Goal: Obtain resource: Download file/media

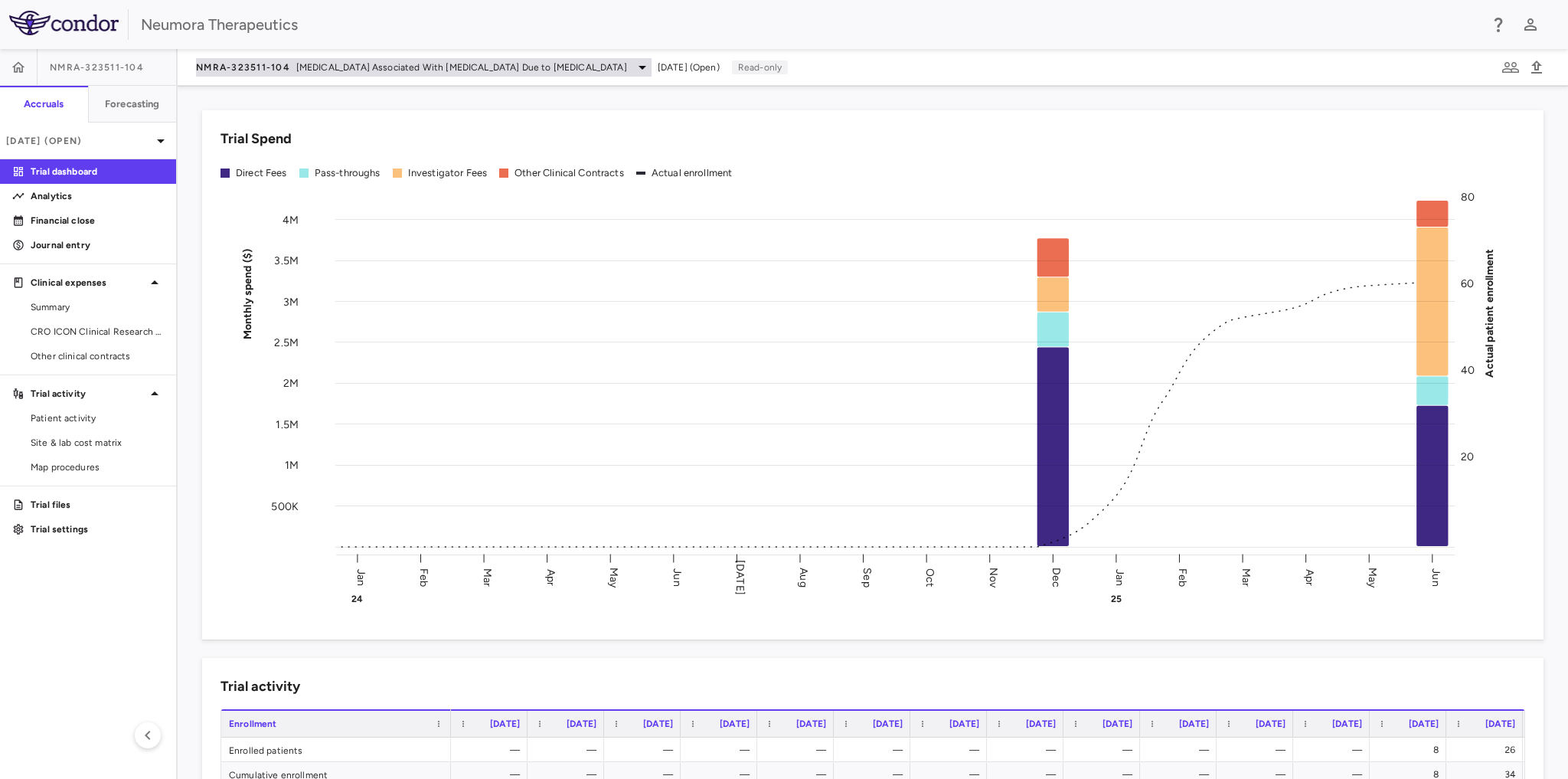
click at [633, 71] on icon at bounding box center [642, 67] width 19 height 19
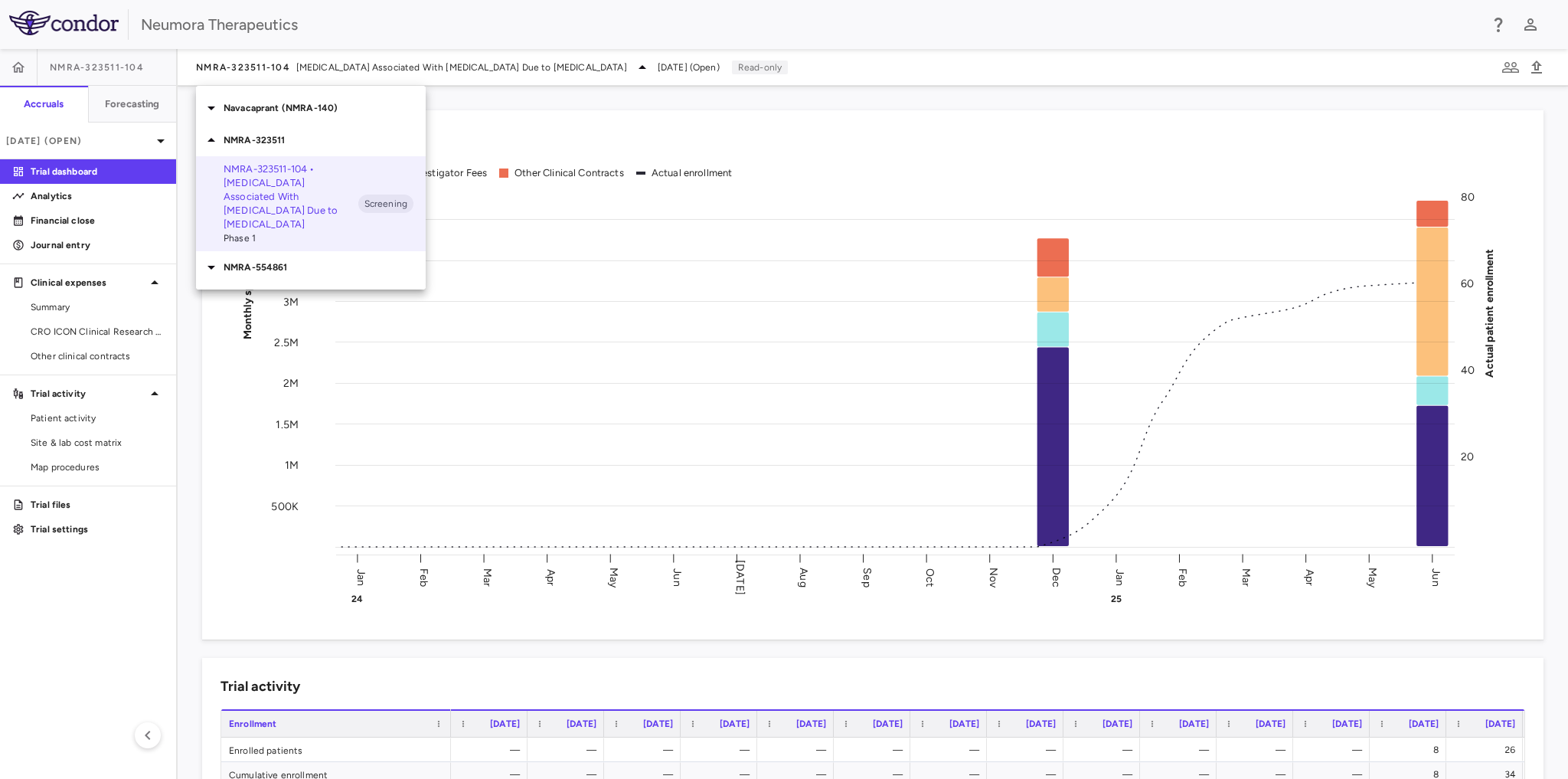
click at [297, 197] on p "NMRA-323511-104 • [MEDICAL_DATA] Associated With [MEDICAL_DATA] Due to [MEDICAL…" at bounding box center [290, 197] width 135 height 69
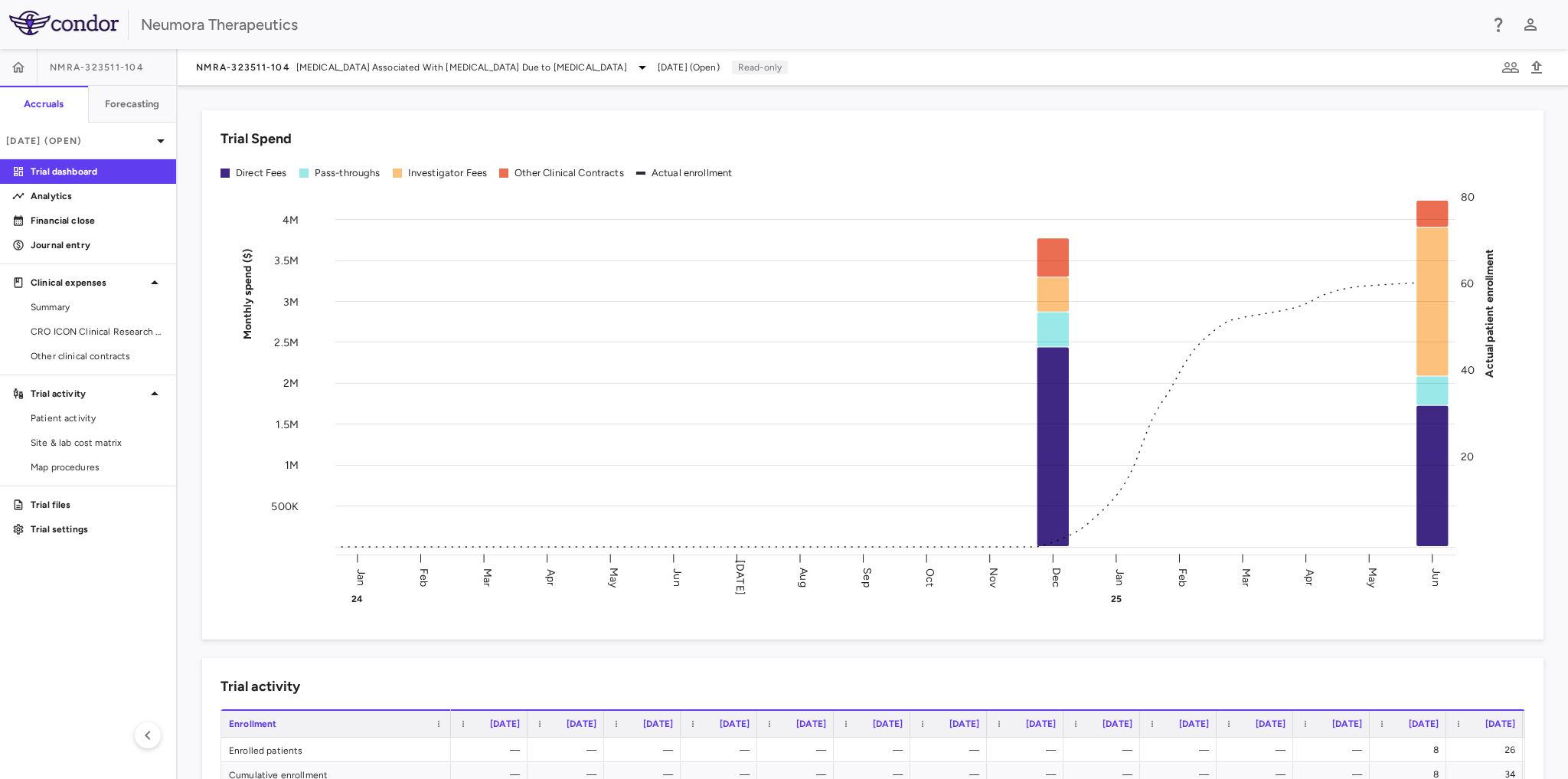
drag, startPoint x: 61, startPoint y: 330, endPoint x: 811, endPoint y: 261, distance: 753.2
click at [60, 330] on span "CRO ICON Clinical Research Limited" at bounding box center [97, 332] width 133 height 14
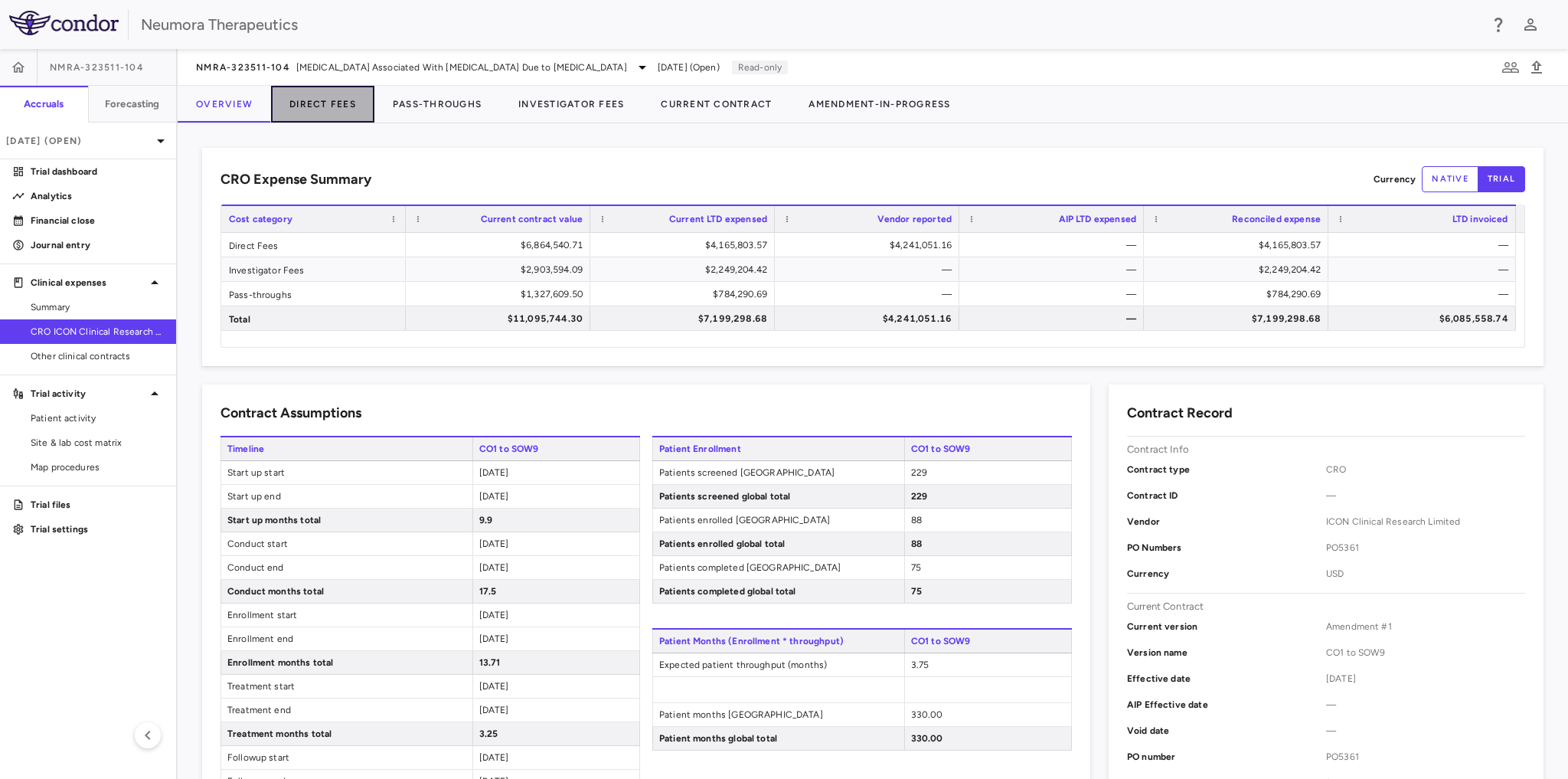
click at [326, 102] on button "Direct Fees" at bounding box center [322, 104] width 103 height 37
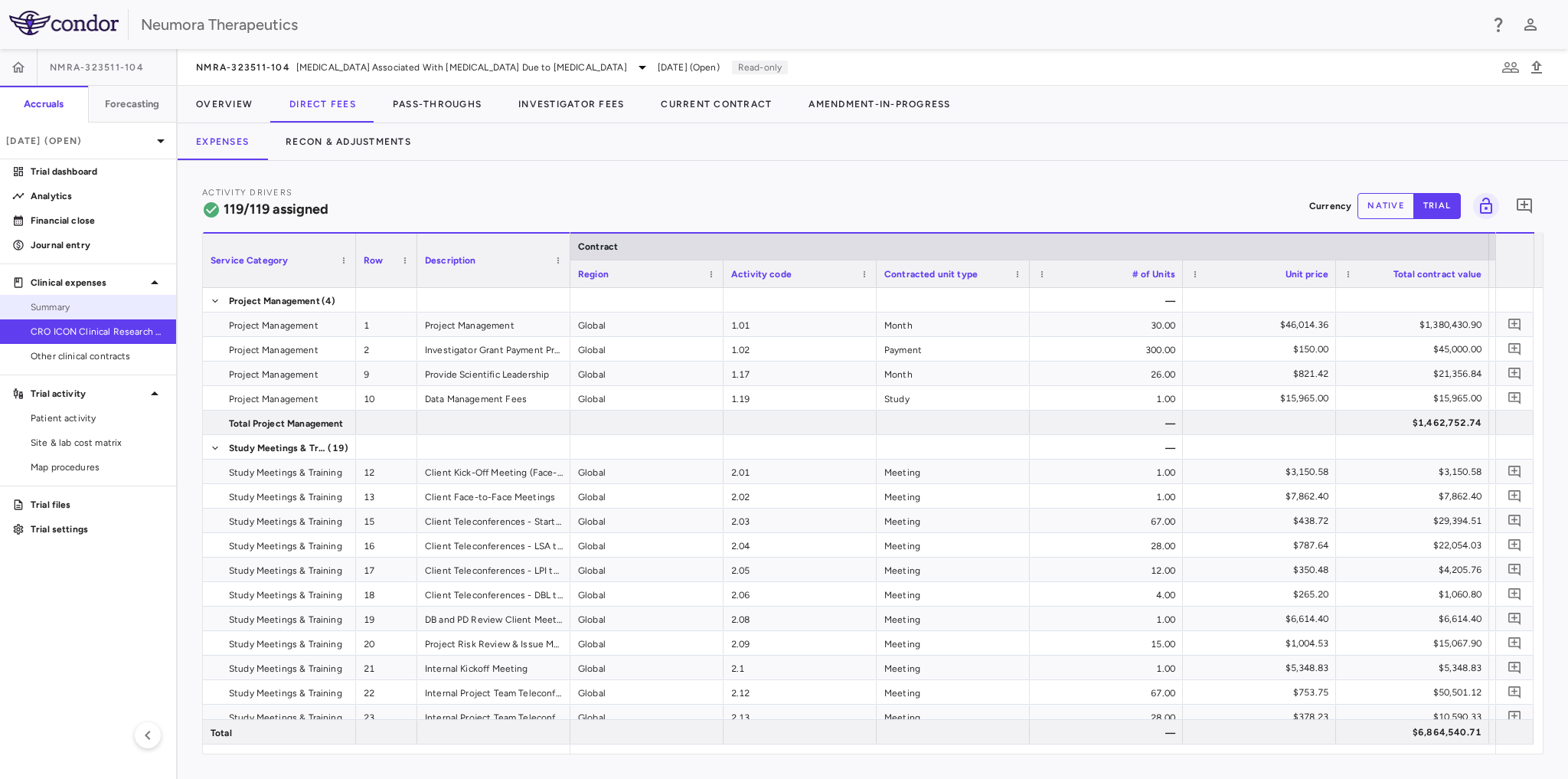
click at [60, 303] on span "Summary" at bounding box center [97, 307] width 133 height 14
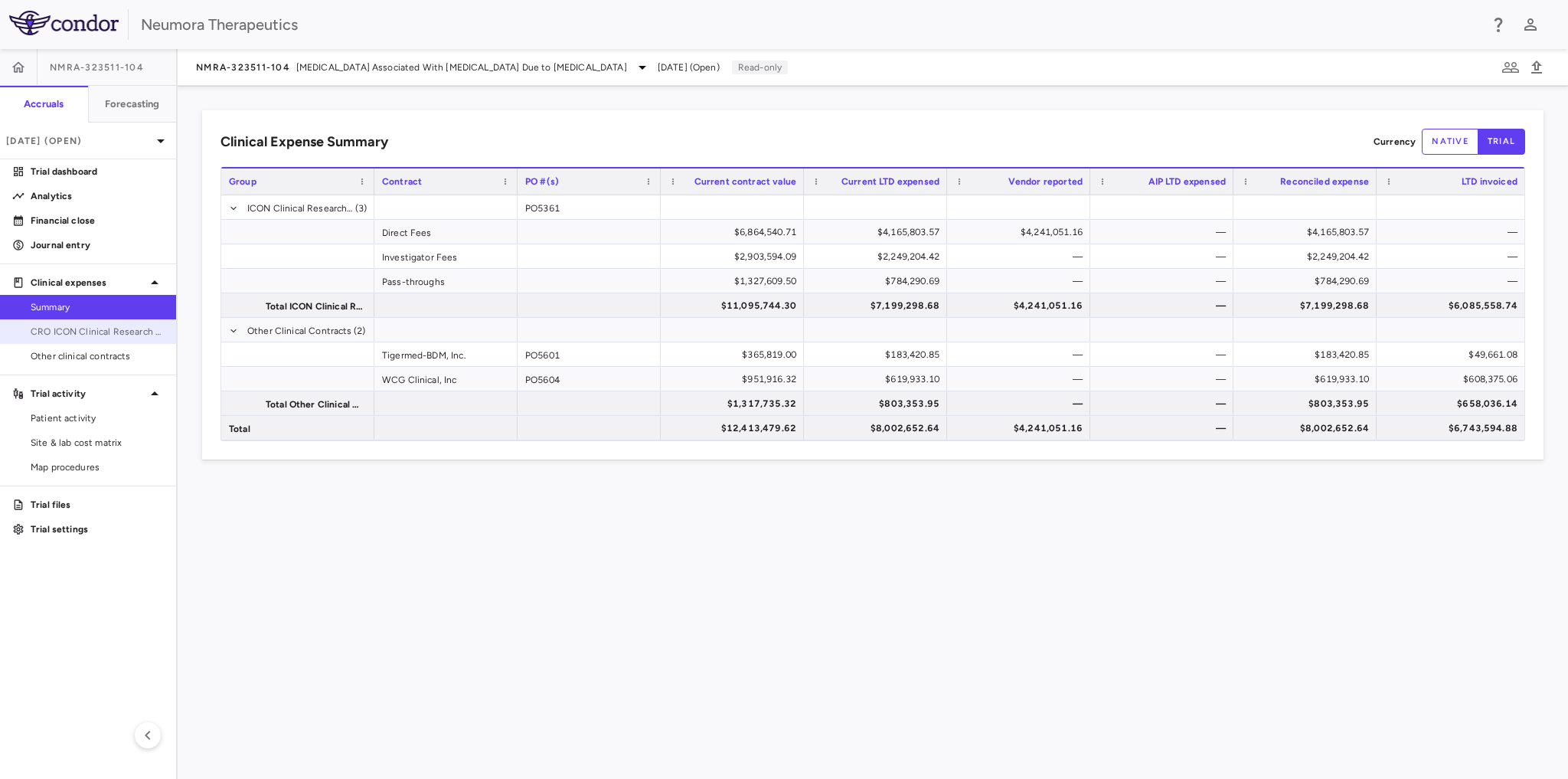
click at [49, 332] on span "CRO ICON Clinical Research Limited" at bounding box center [97, 332] width 133 height 14
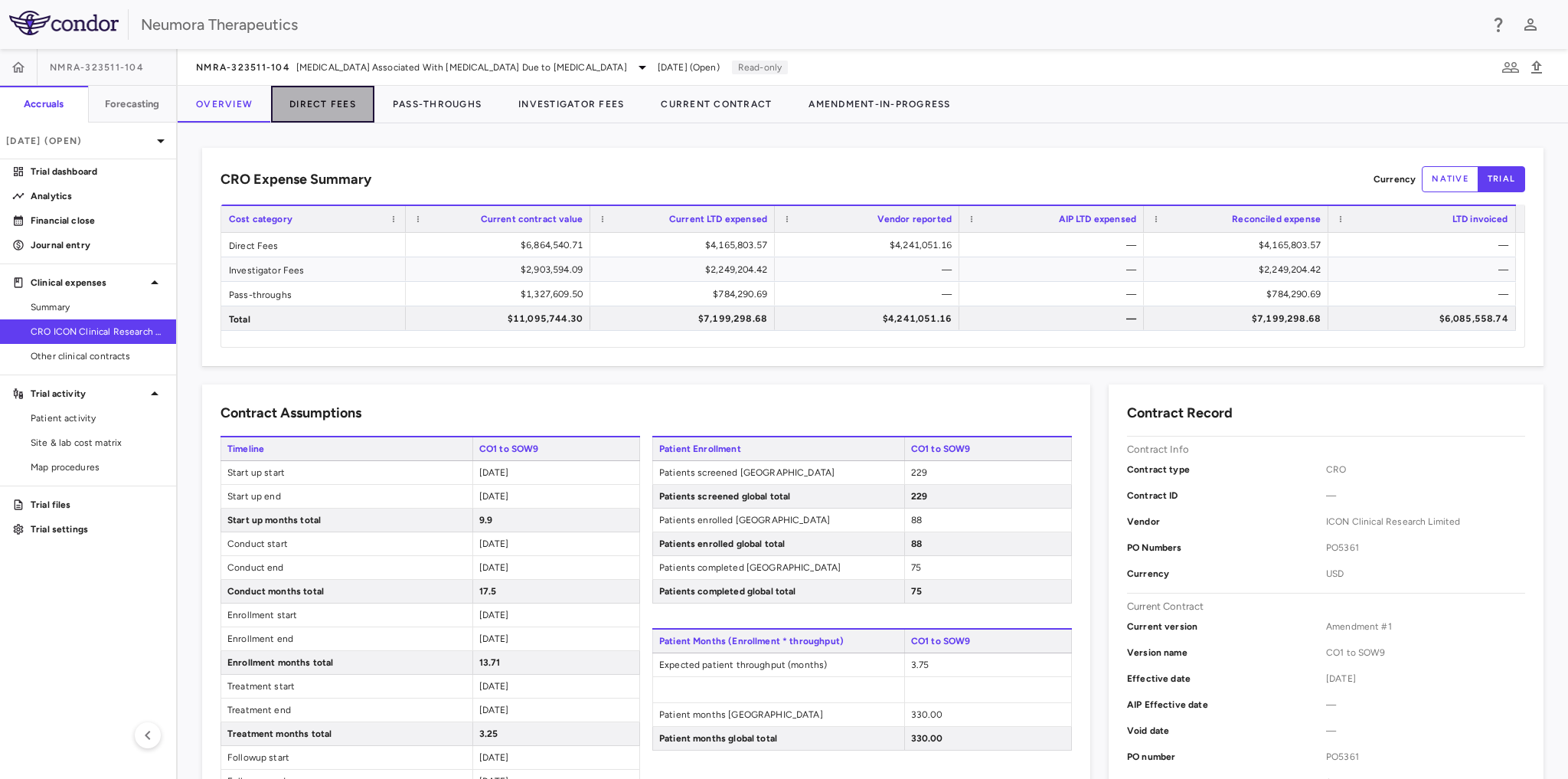
click at [334, 107] on button "Direct Fees" at bounding box center [322, 104] width 103 height 37
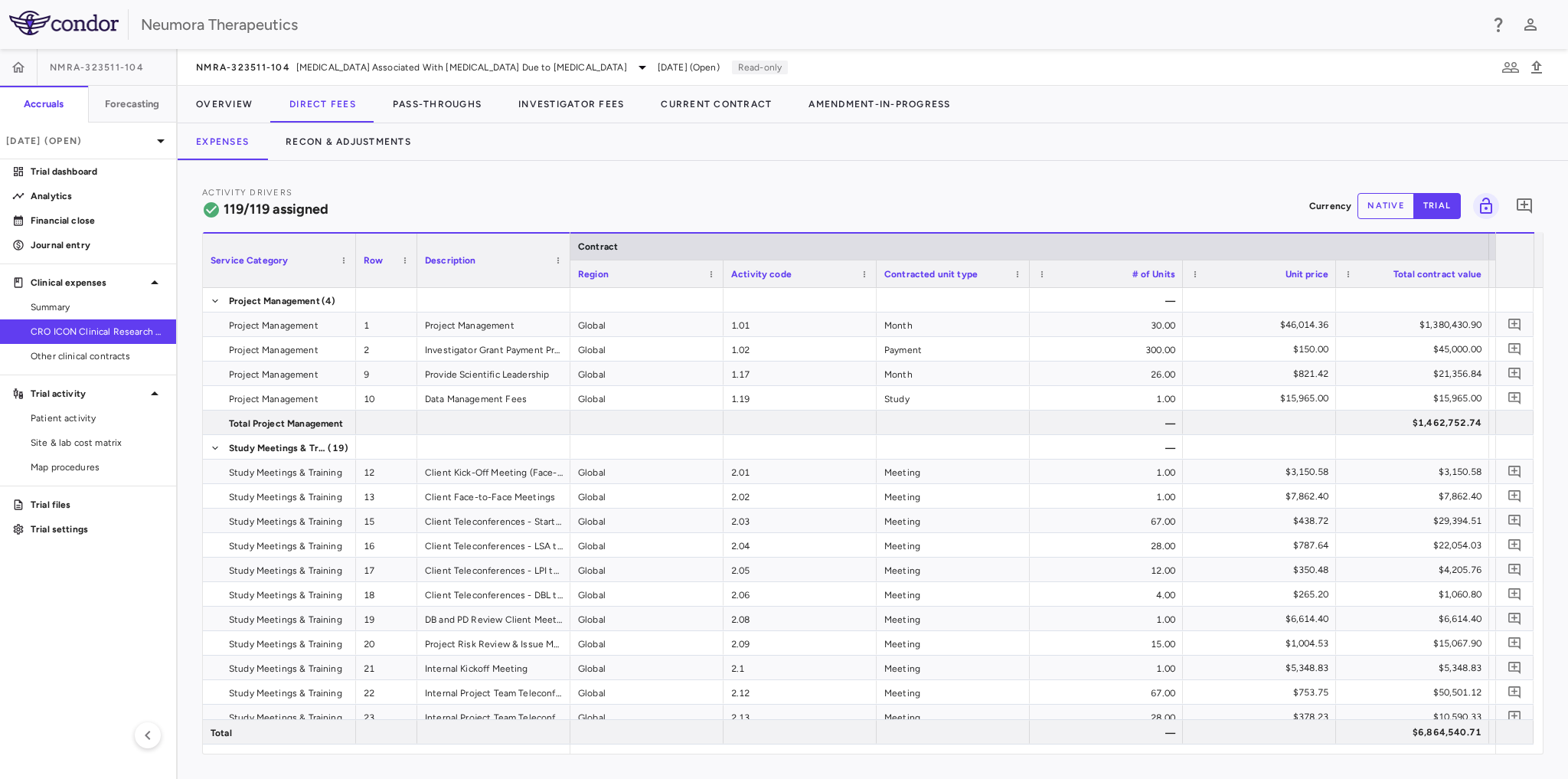
click at [1002, 176] on div "Activity Drivers 119/119 assigned Currency native trial 0 Service Category Drag…" at bounding box center [872, 470] width 1391 height 618
click at [1010, 202] on div "Activity Drivers 119/119 assigned Currency native trial 0" at bounding box center [872, 206] width 1341 height 41
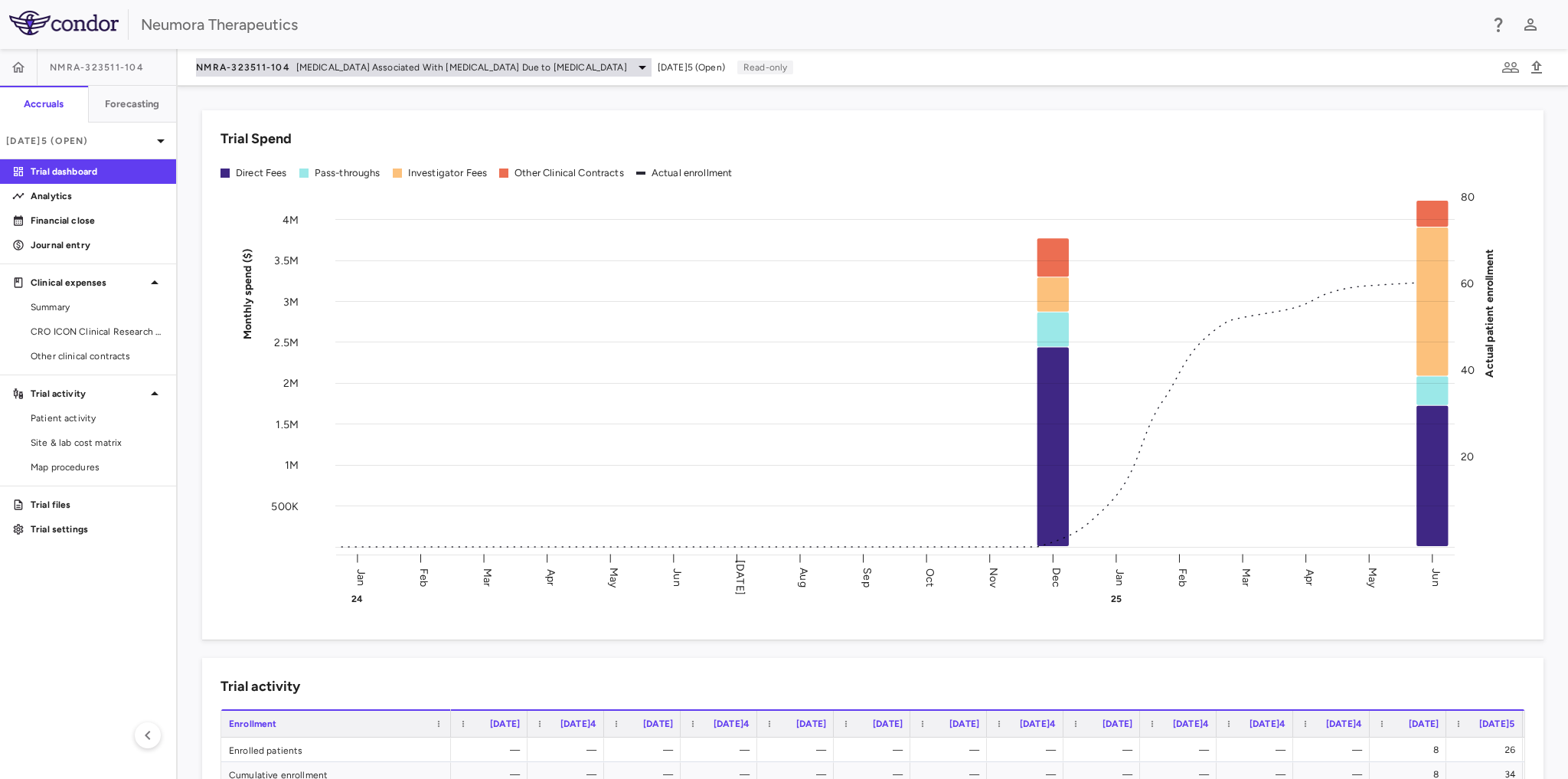
click at [633, 67] on icon at bounding box center [642, 67] width 19 height 19
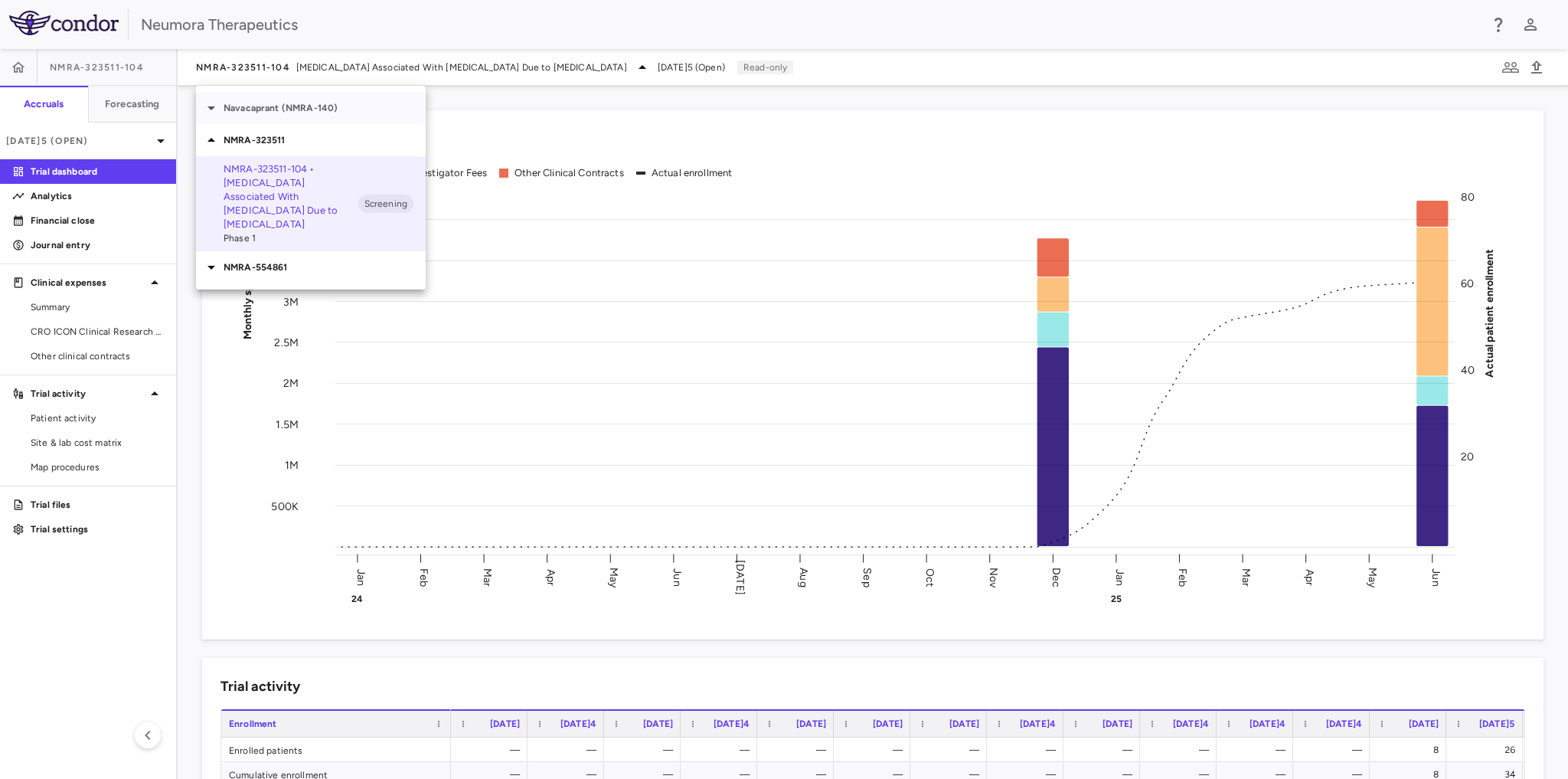
click at [302, 105] on p "Navacaprant (NMRA-140)" at bounding box center [324, 108] width 202 height 14
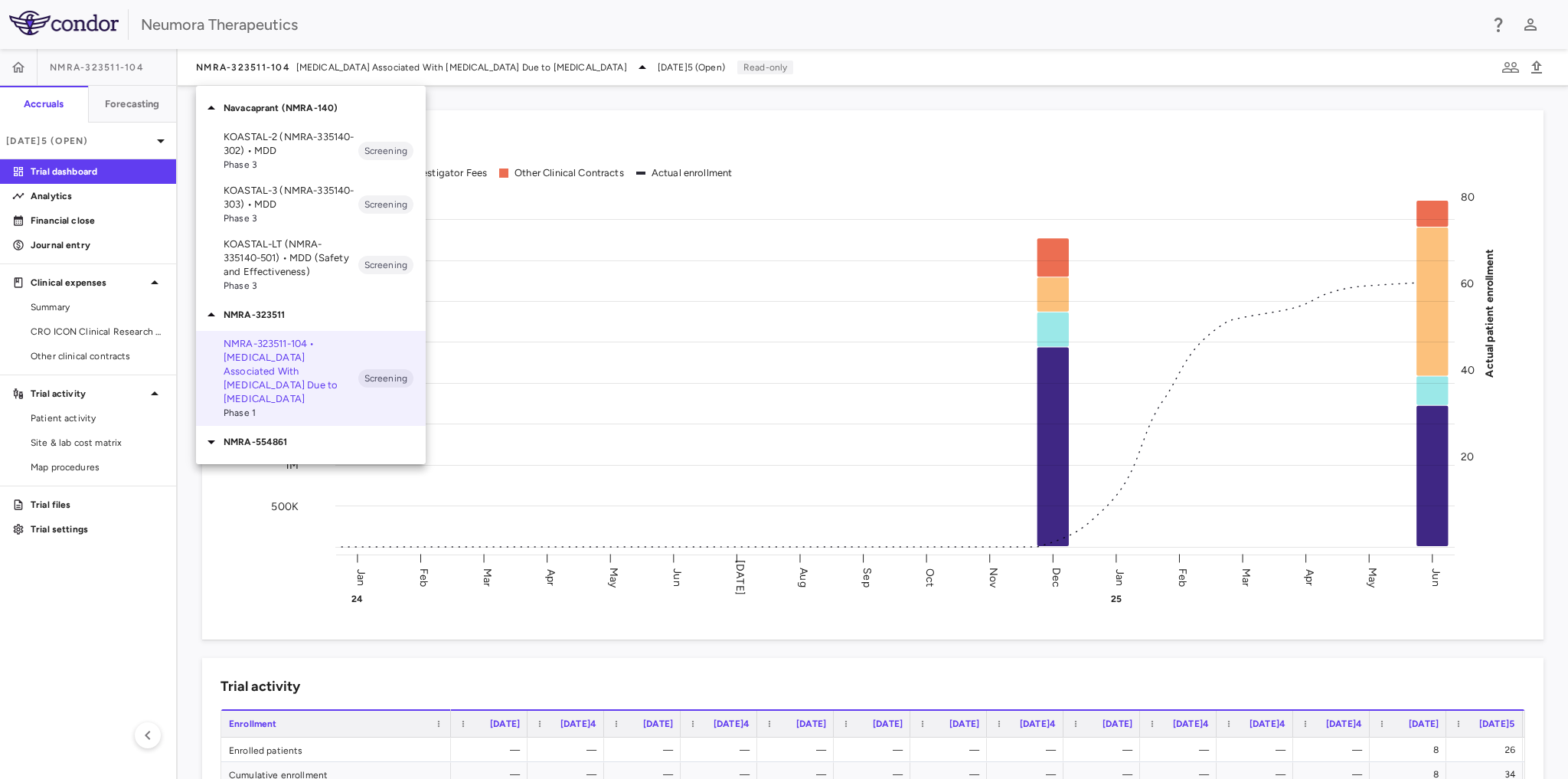
click at [239, 200] on p "KOASTAL-3 (NMRA-335140-303) • MDD" at bounding box center [290, 197] width 135 height 27
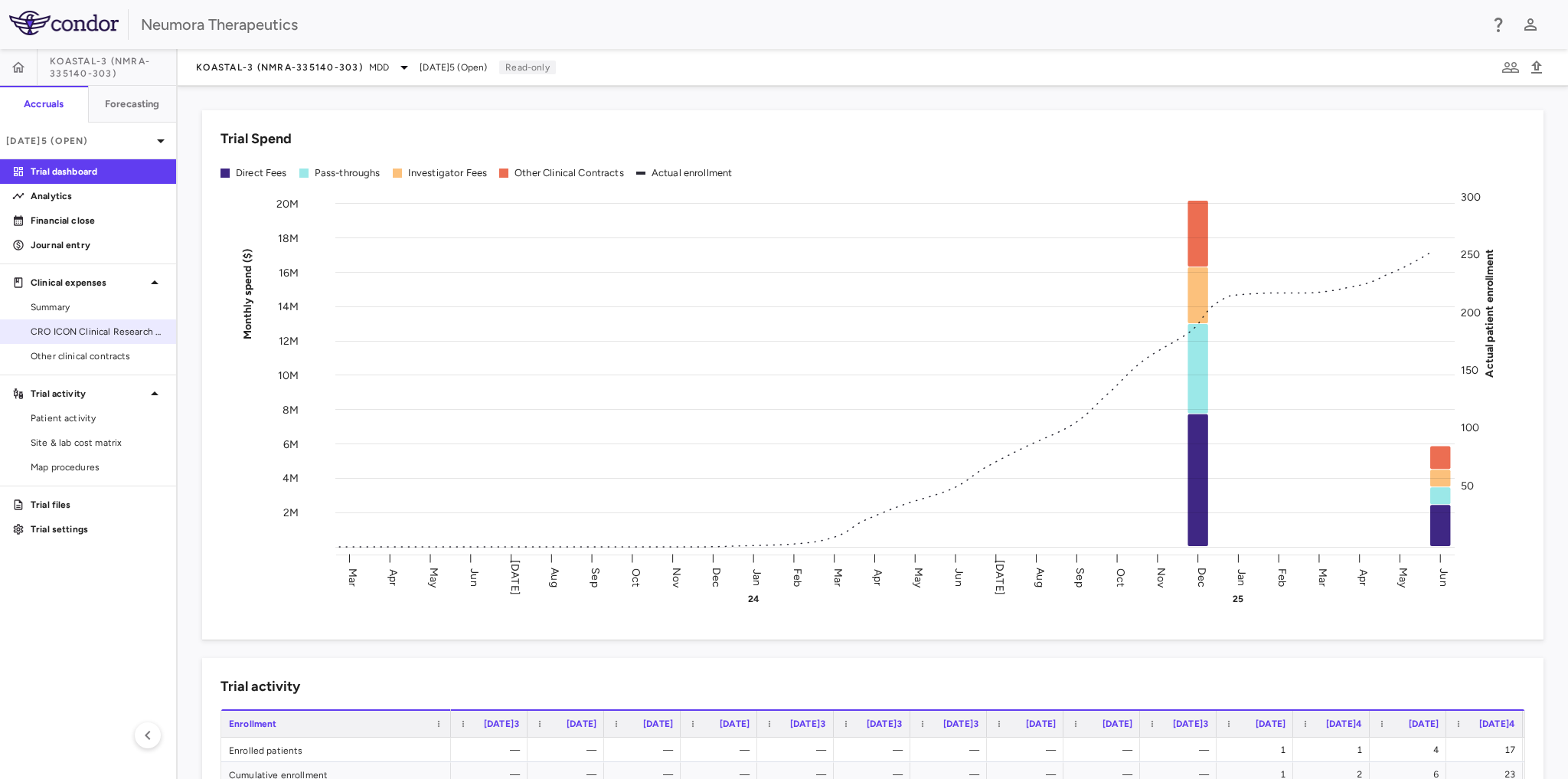
click at [86, 329] on span "CRO ICON Clinical Research Limited" at bounding box center [97, 332] width 133 height 14
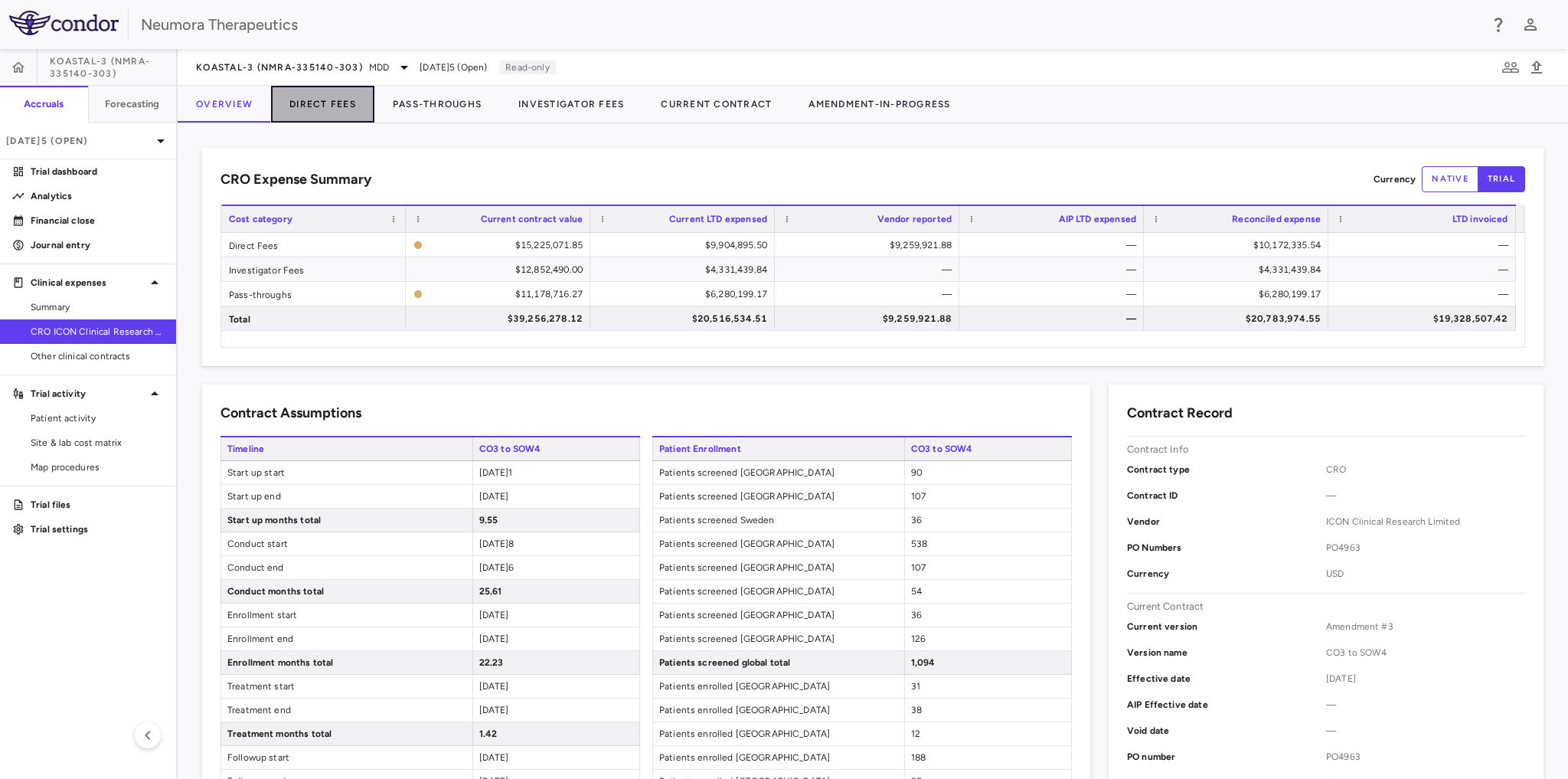
click at [332, 107] on button "Direct Fees" at bounding box center [322, 104] width 103 height 37
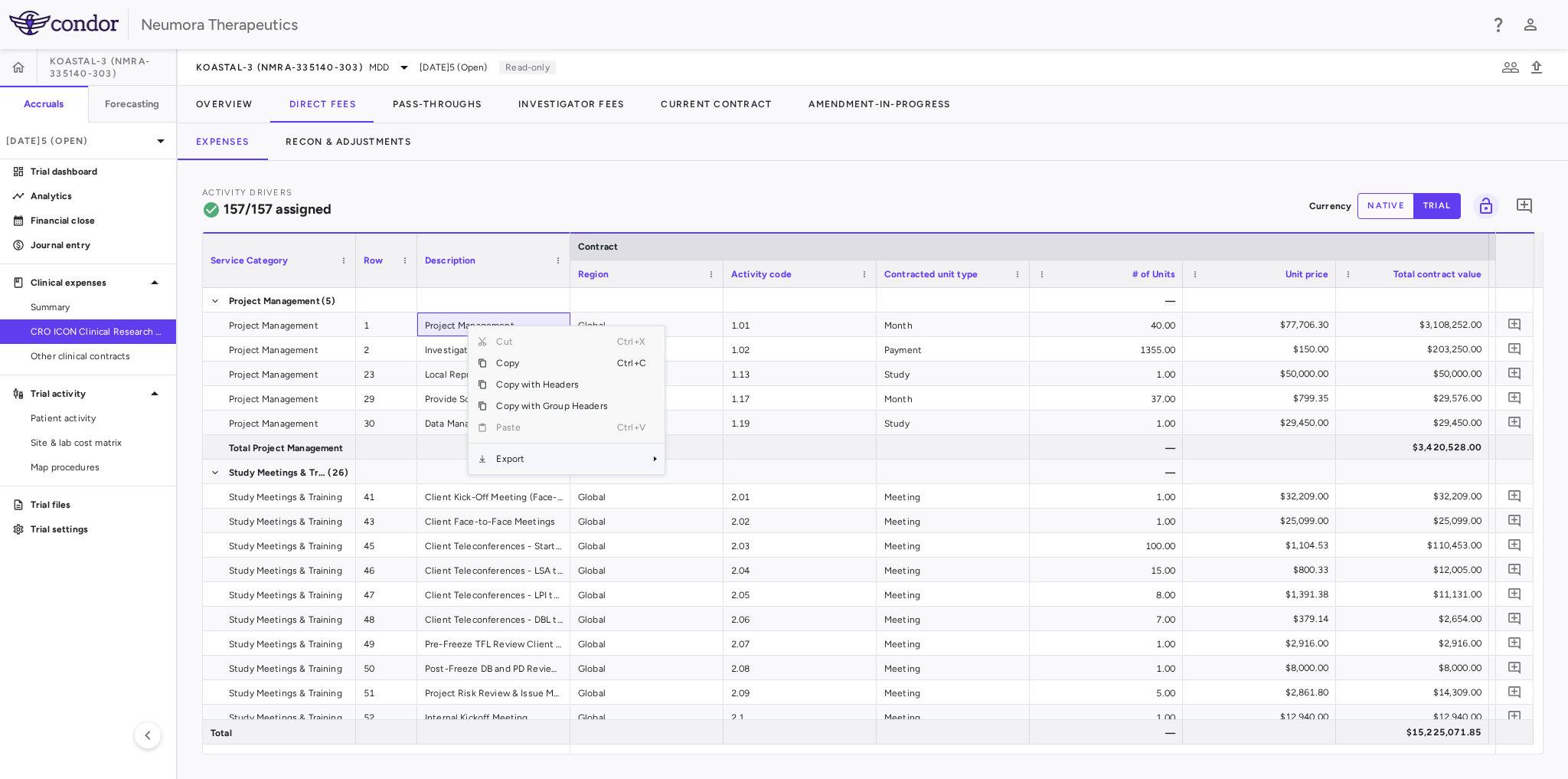
click at [536, 458] on span "Export" at bounding box center [551, 458] width 130 height 21
click at [734, 483] on span "Excel Export" at bounding box center [715, 485] width 72 height 21
drag, startPoint x: 47, startPoint y: 304, endPoint x: 115, endPoint y: 300, distance: 68.1
click at [47, 304] on span "Summary" at bounding box center [97, 307] width 133 height 14
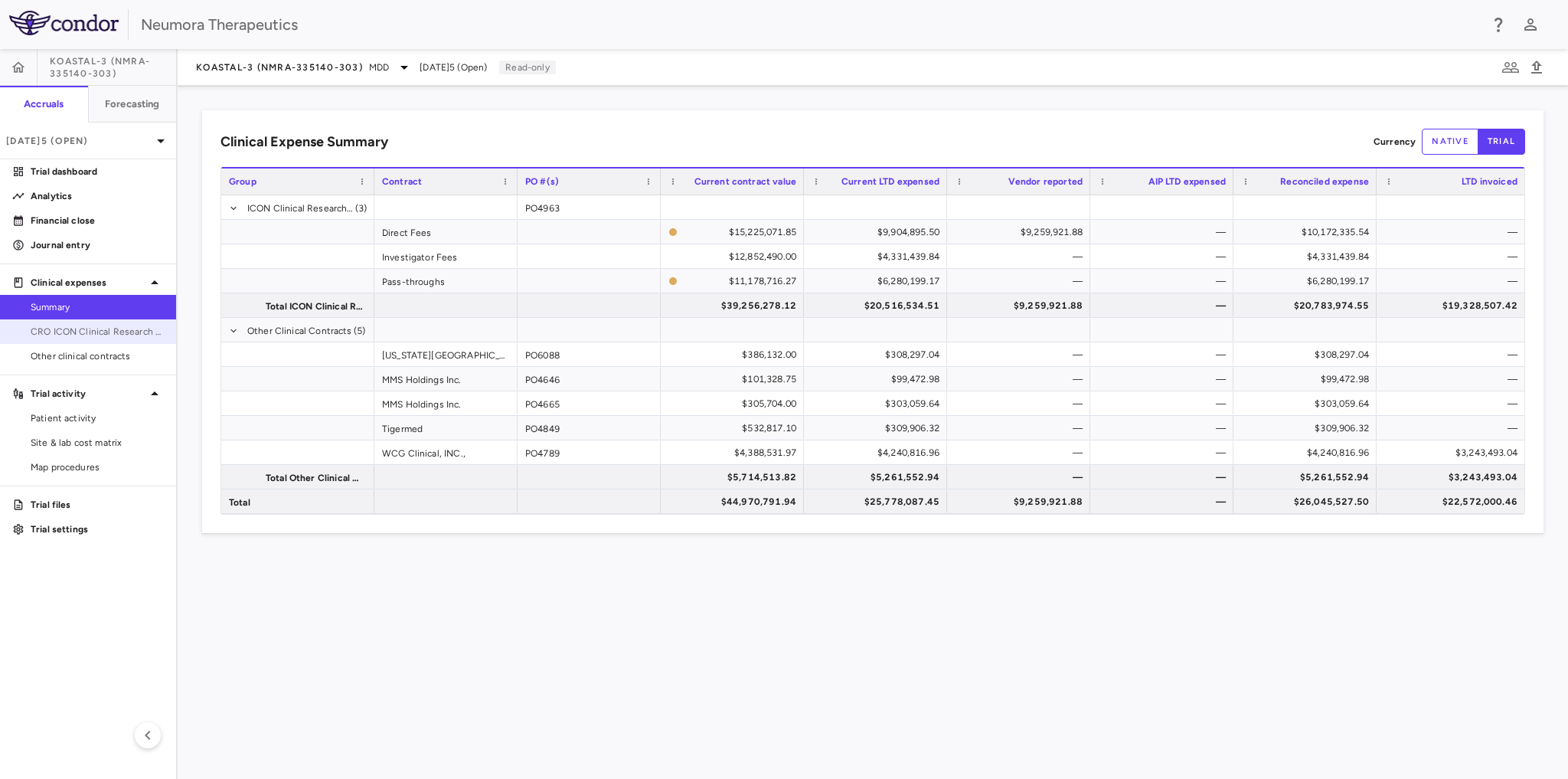
click at [67, 329] on span "CRO ICON Clinical Research Limited" at bounding box center [97, 332] width 133 height 14
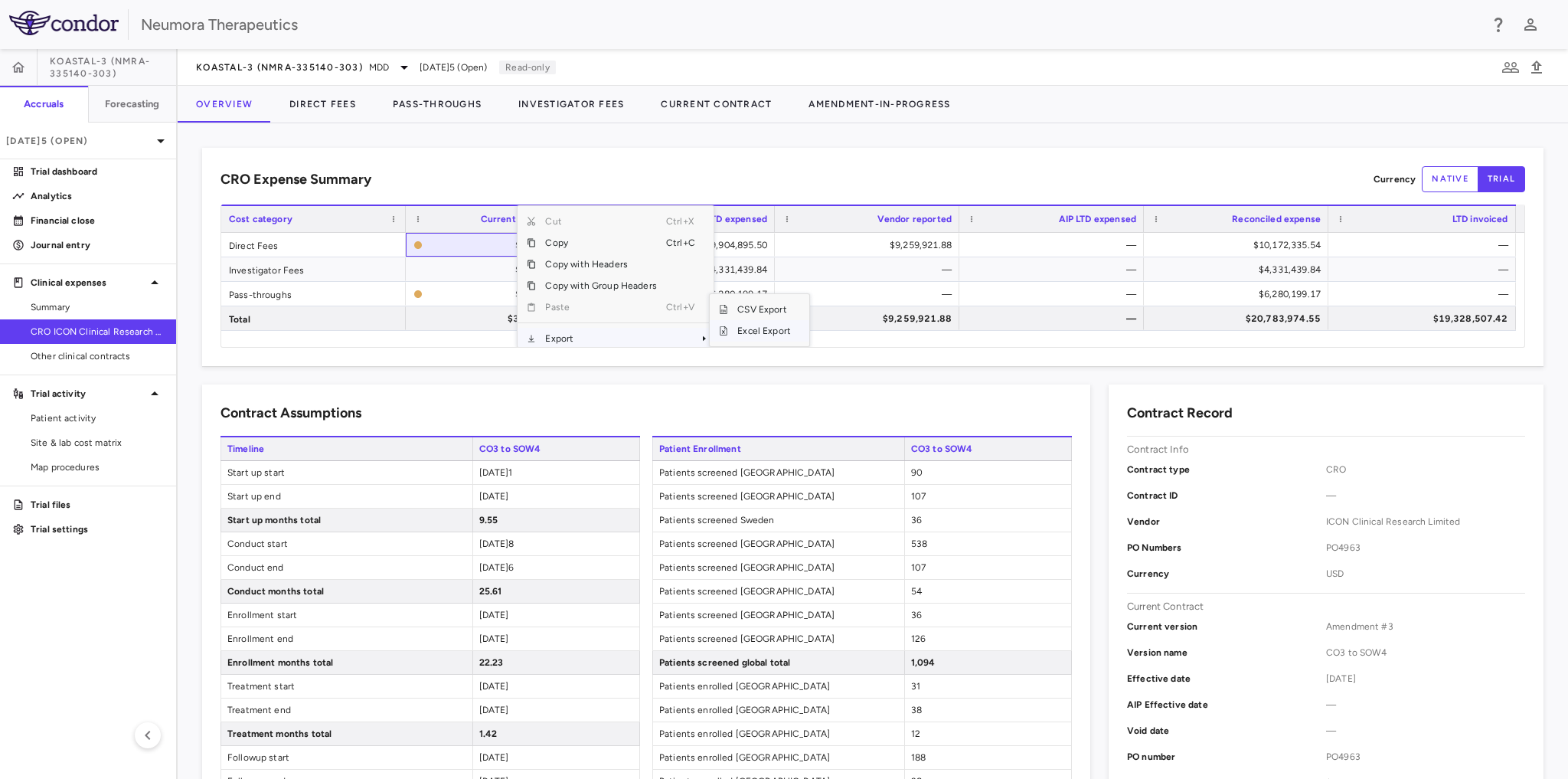
click at [748, 324] on span "Excel Export" at bounding box center [765, 330] width 72 height 21
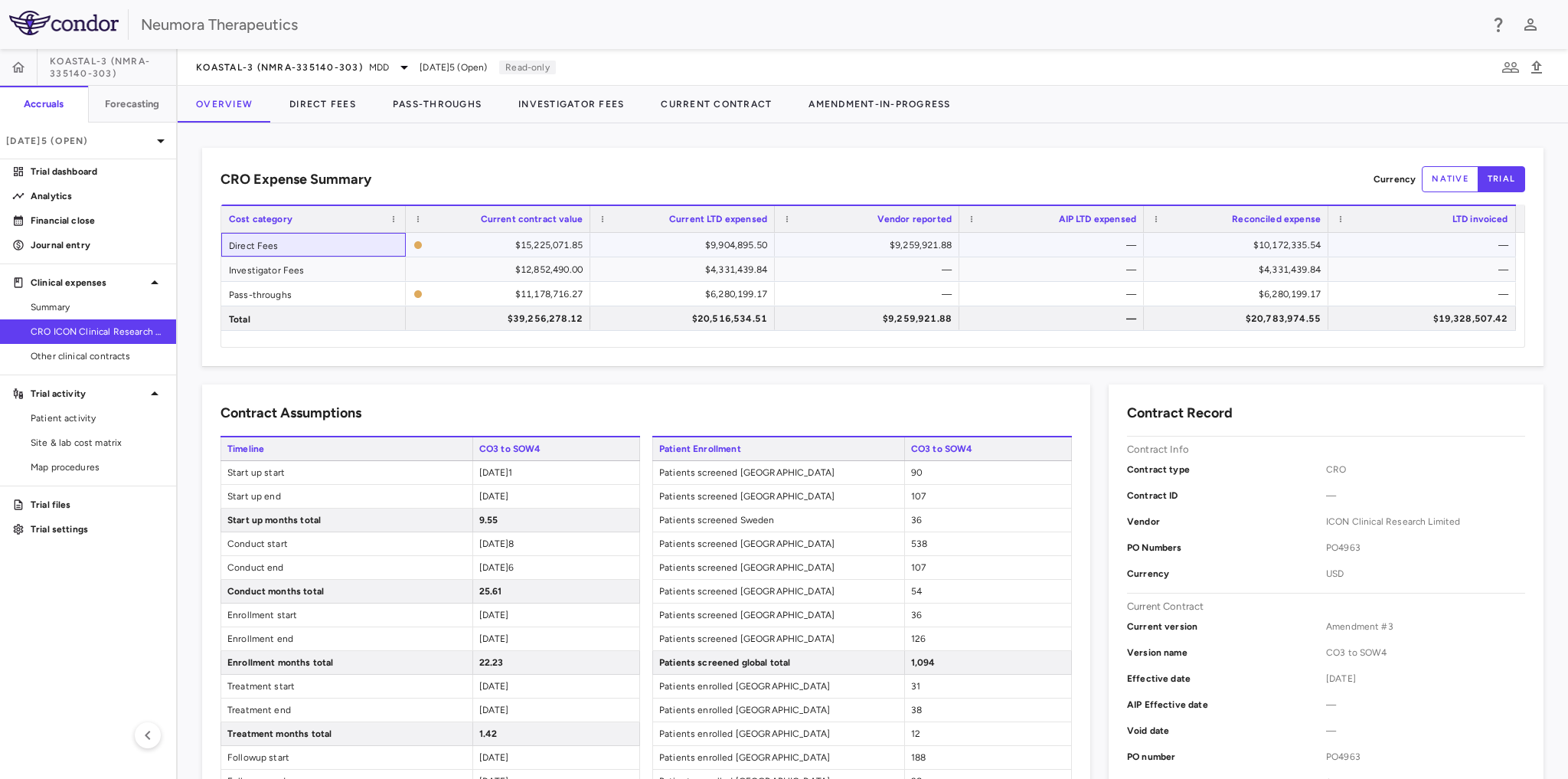
click at [268, 242] on div "Direct Fees" at bounding box center [313, 245] width 185 height 24
drag, startPoint x: 331, startPoint y: 97, endPoint x: 431, endPoint y: 99, distance: 100.0
click at [331, 97] on button "Direct Fees" at bounding box center [322, 104] width 103 height 37
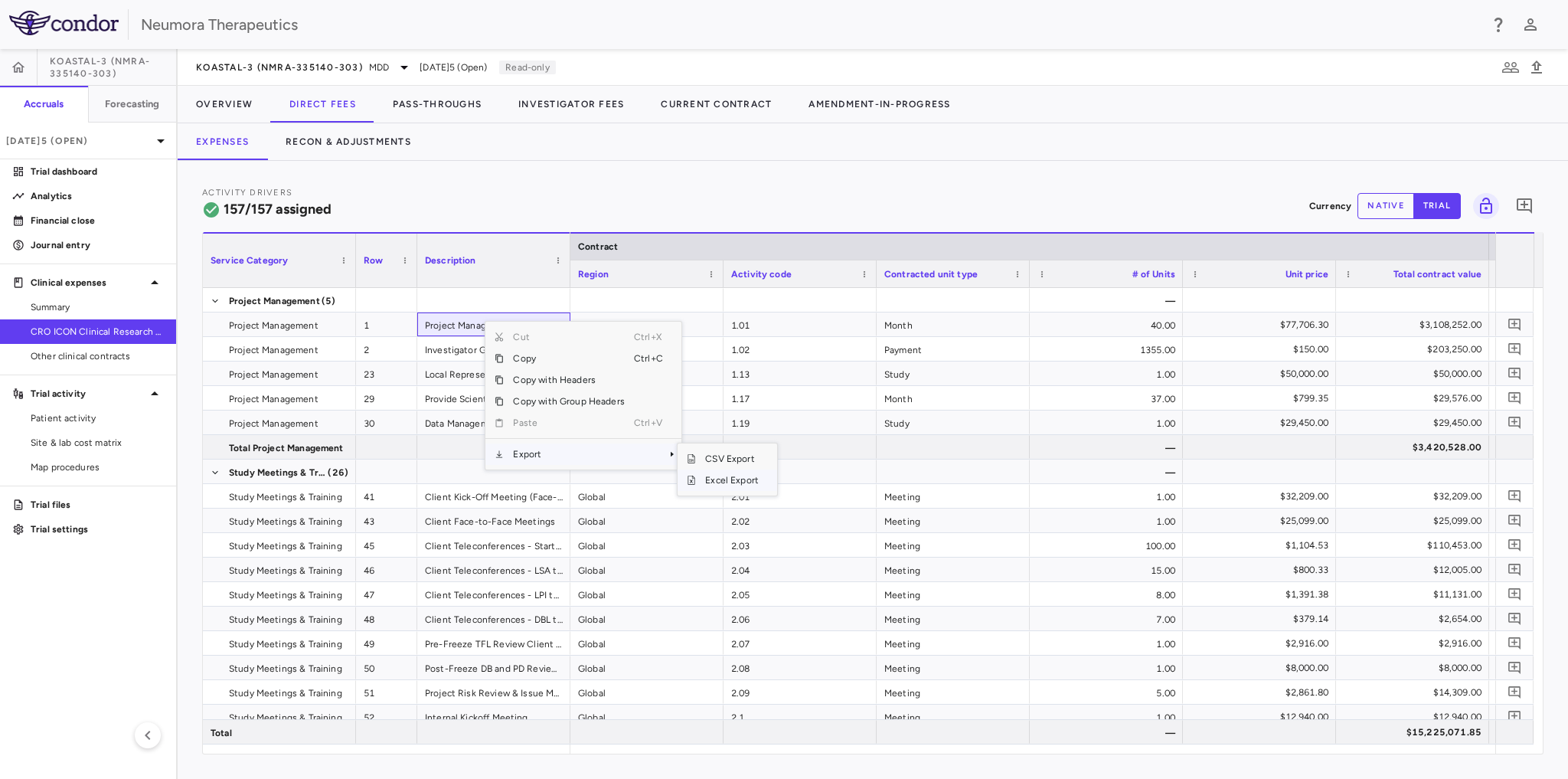
click at [735, 481] on span "Excel Export" at bounding box center [732, 480] width 72 height 21
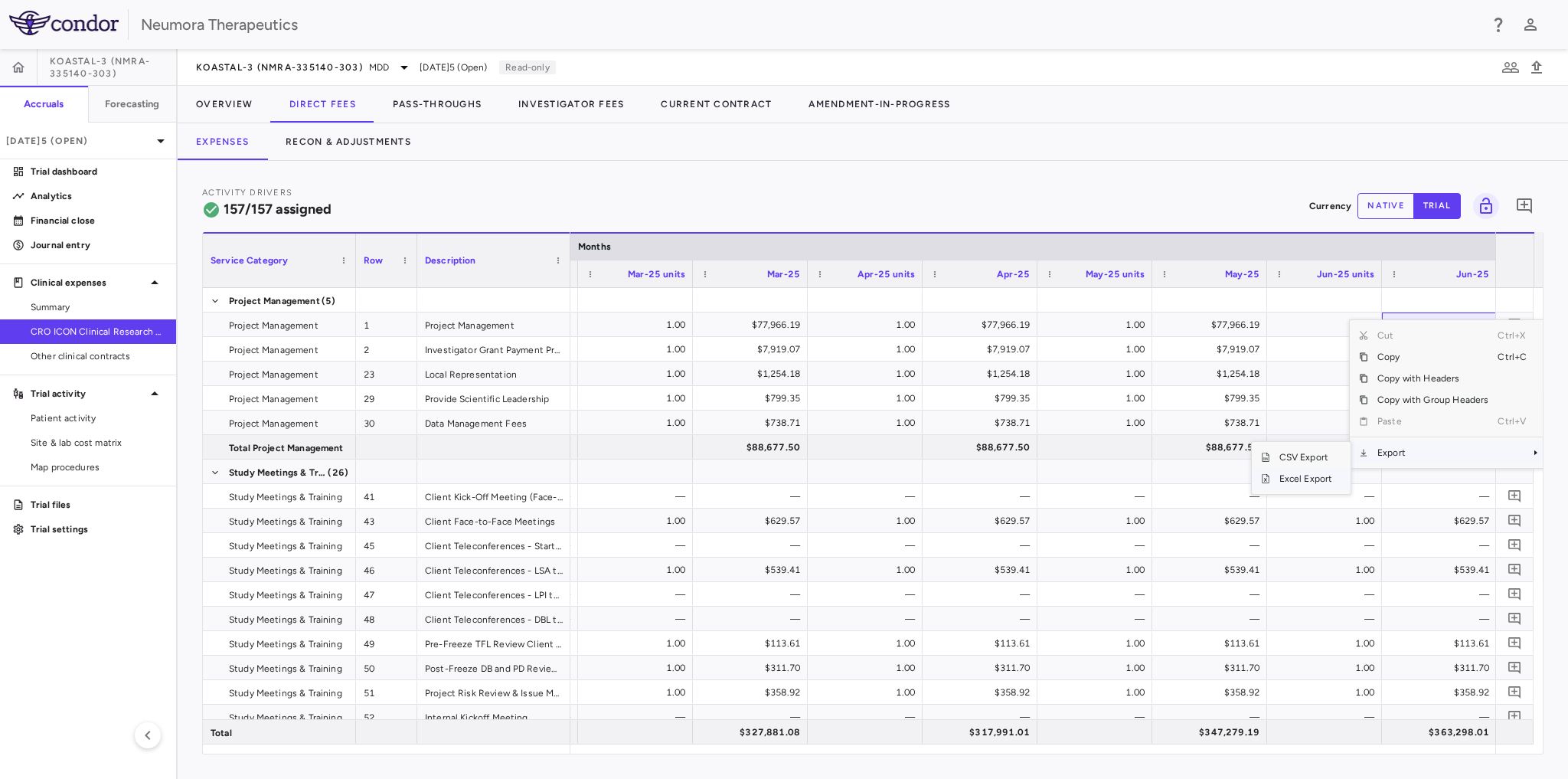
click at [1297, 476] on span "Excel Export" at bounding box center [1306, 479] width 72 height 21
click at [1379, 205] on button "native" at bounding box center [1385, 206] width 57 height 26
click at [222, 758] on div "Activity Drivers 157/157 assigned Currency native trial 0 Press ENTER to sort. …" at bounding box center [872, 470] width 1391 height 618
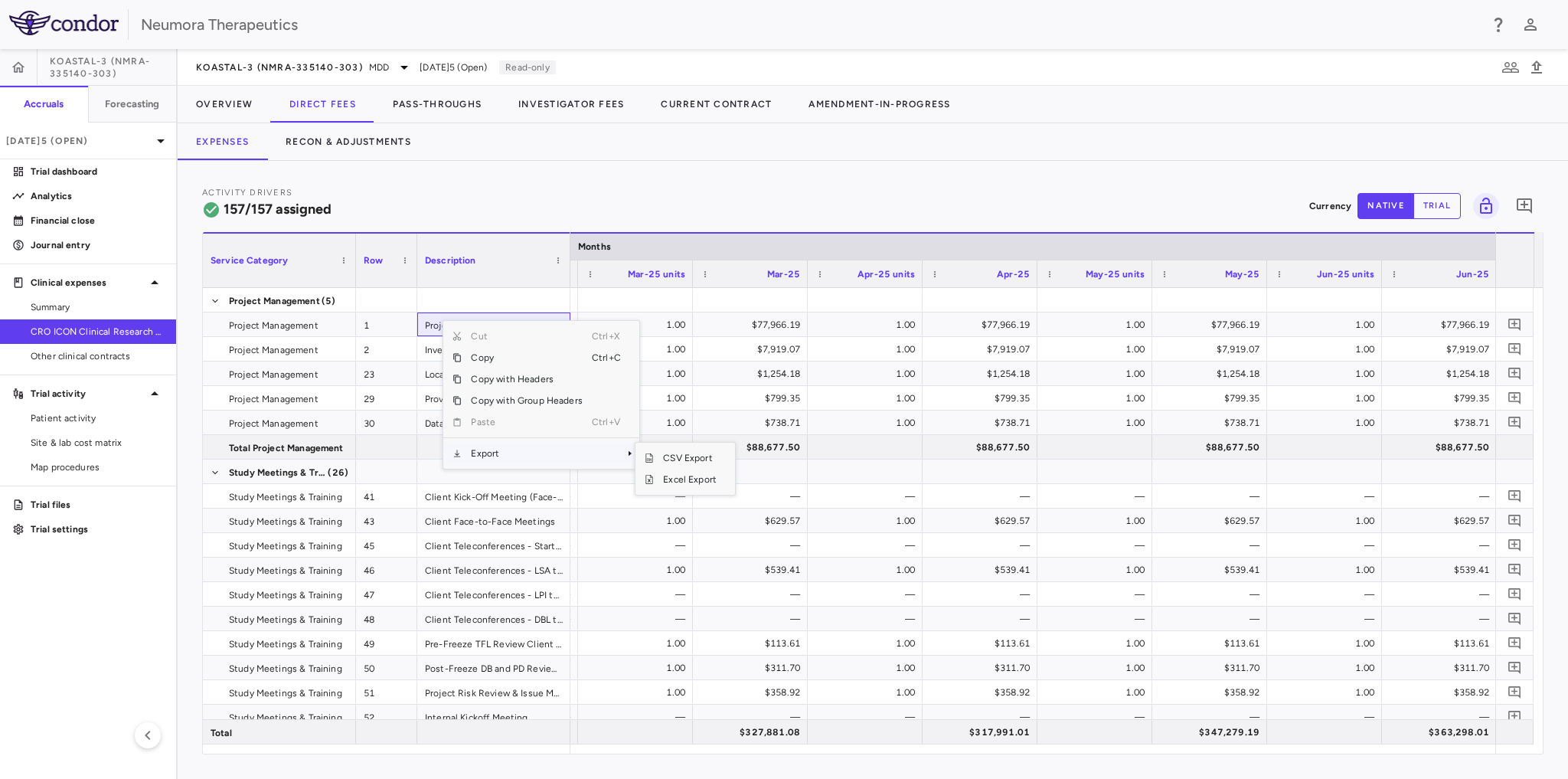
click at [500, 453] on span "Export" at bounding box center [526, 453] width 130 height 21
click at [691, 473] on span "Excel Export" at bounding box center [690, 480] width 72 height 21
click at [1338, 207] on p "Currency" at bounding box center [1331, 206] width 42 height 14
click at [1443, 203] on button "trial" at bounding box center [1437, 206] width 48 height 26
click at [1370, 197] on button "native" at bounding box center [1385, 206] width 57 height 26
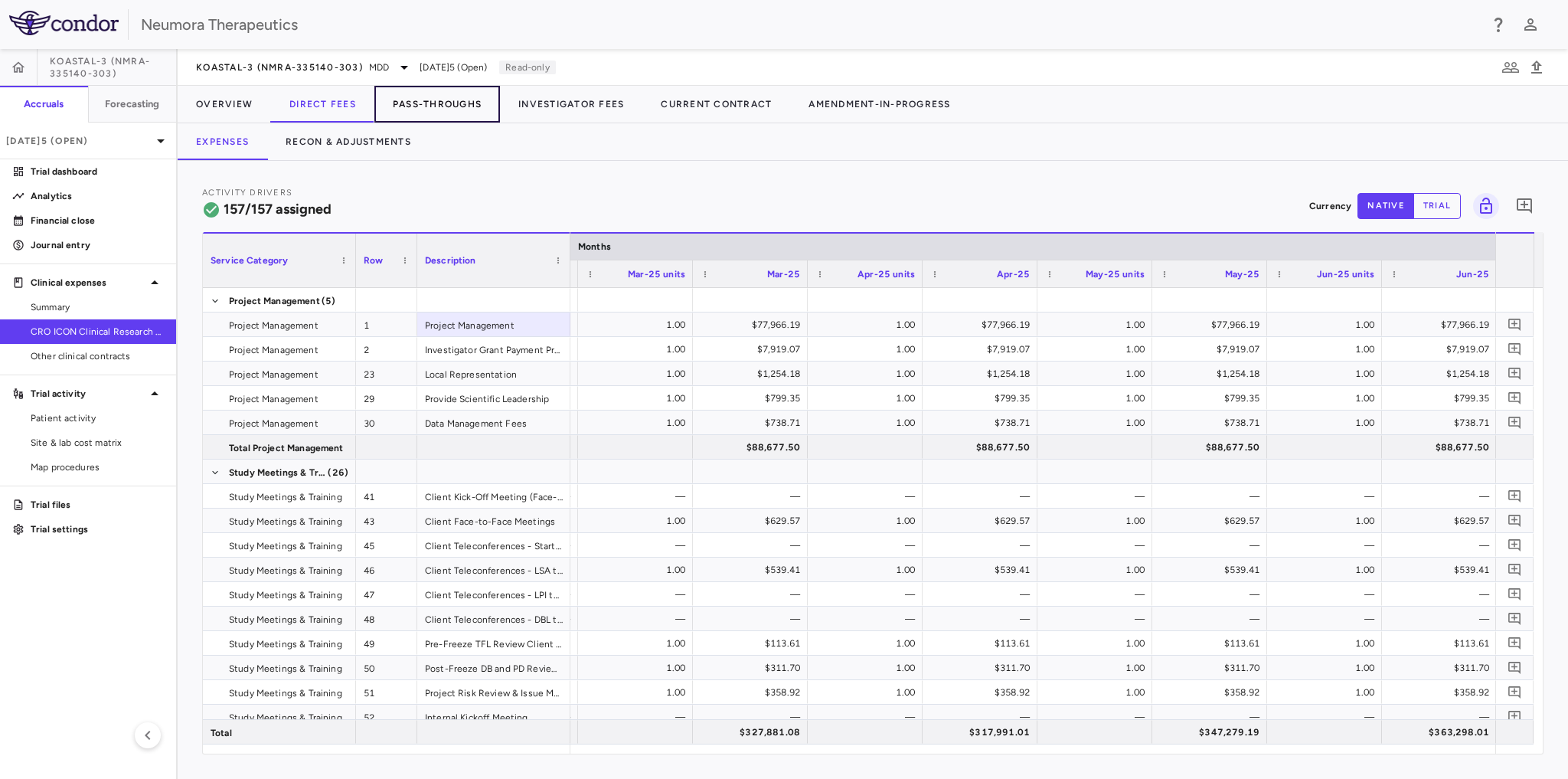
click at [434, 106] on button "Pass-Throughs" at bounding box center [437, 104] width 125 height 37
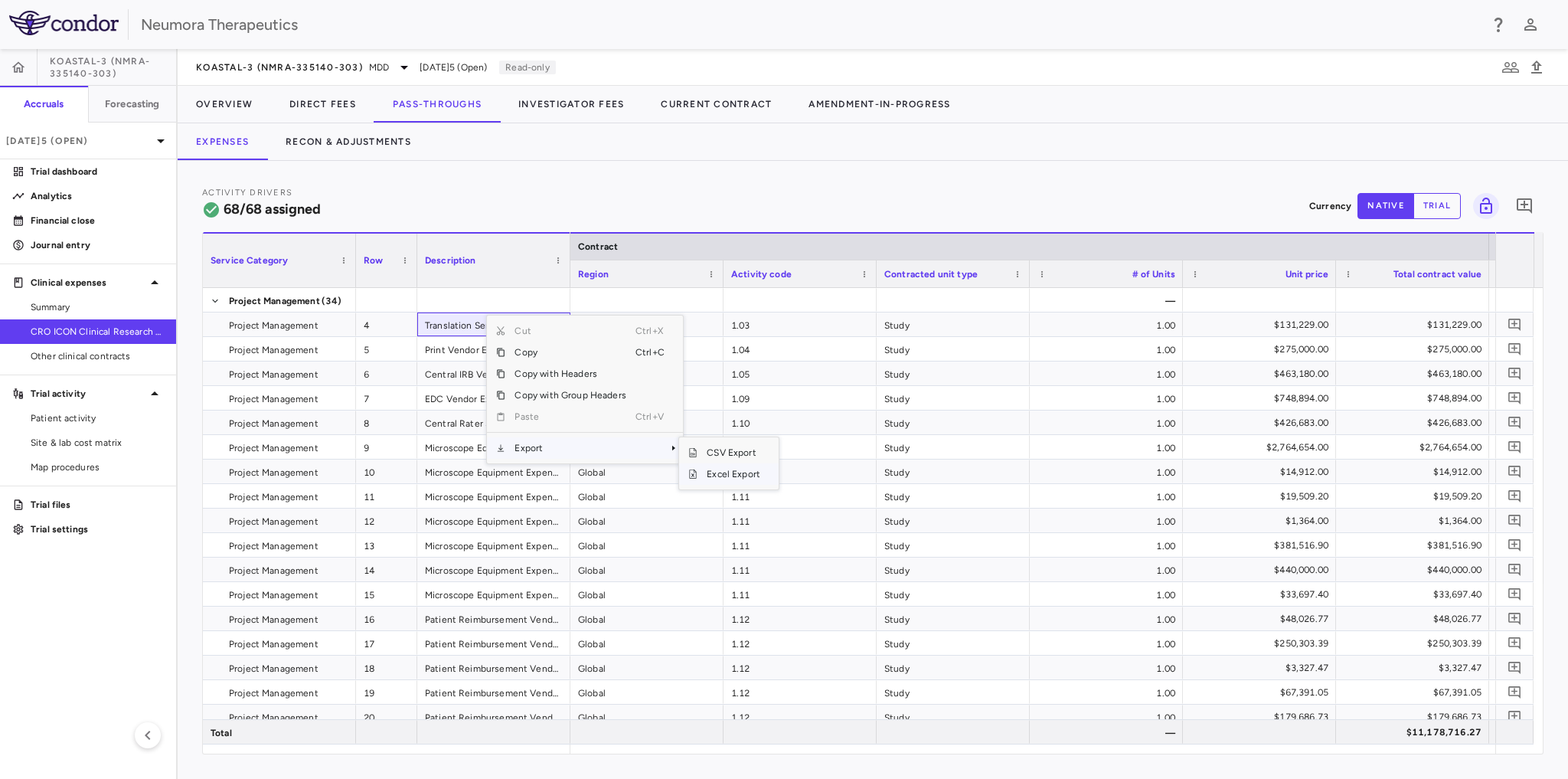
click at [734, 470] on span "Excel Export" at bounding box center [734, 474] width 72 height 21
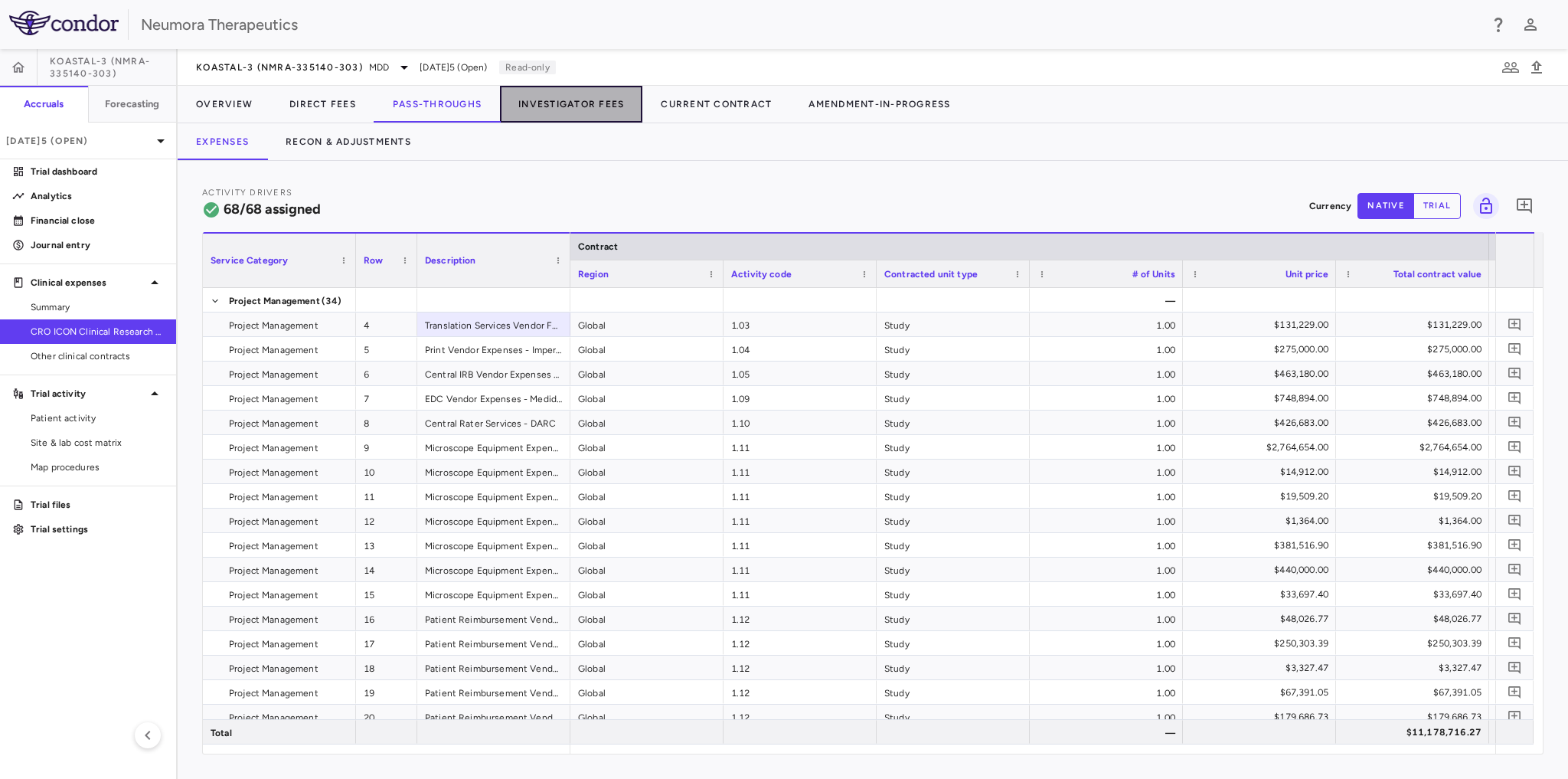
click at [614, 108] on button "Investigator Fees" at bounding box center [570, 104] width 142 height 37
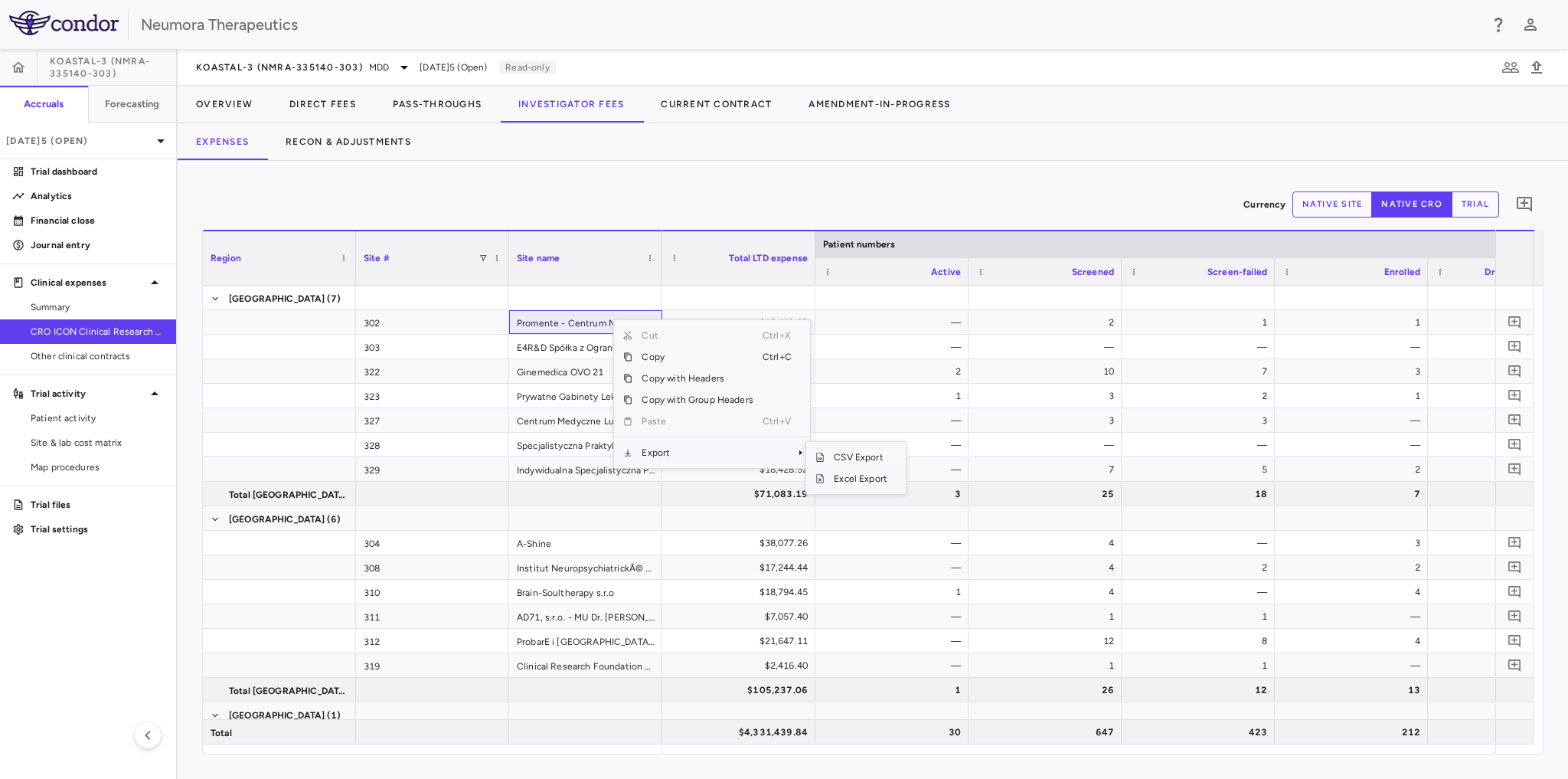
click at [856, 482] on span "Excel Export" at bounding box center [861, 479] width 72 height 21
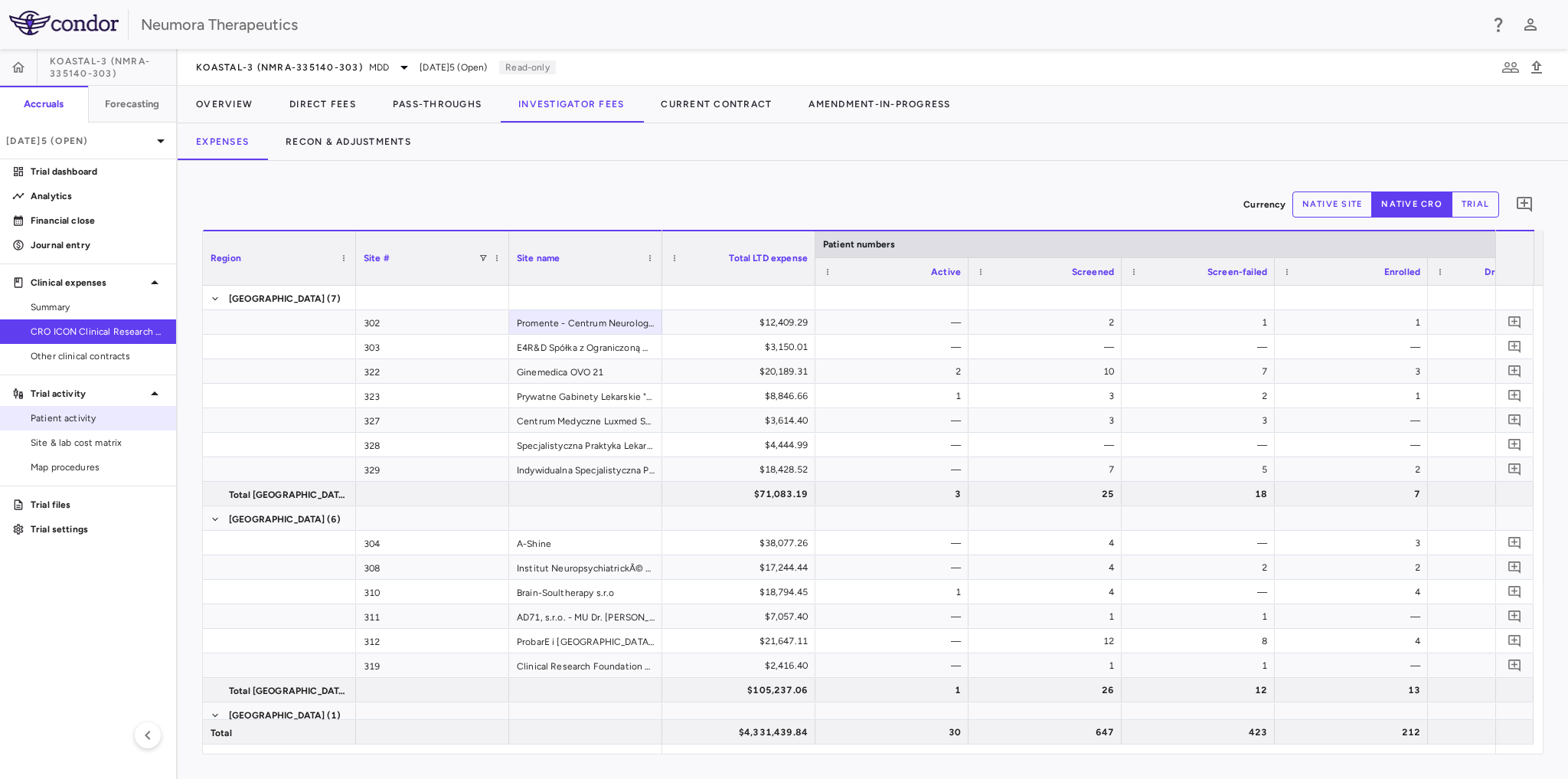
drag, startPoint x: 86, startPoint y: 420, endPoint x: 124, endPoint y: 420, distance: 38.0
click at [86, 420] on span "Patient activity" at bounding box center [97, 419] width 133 height 14
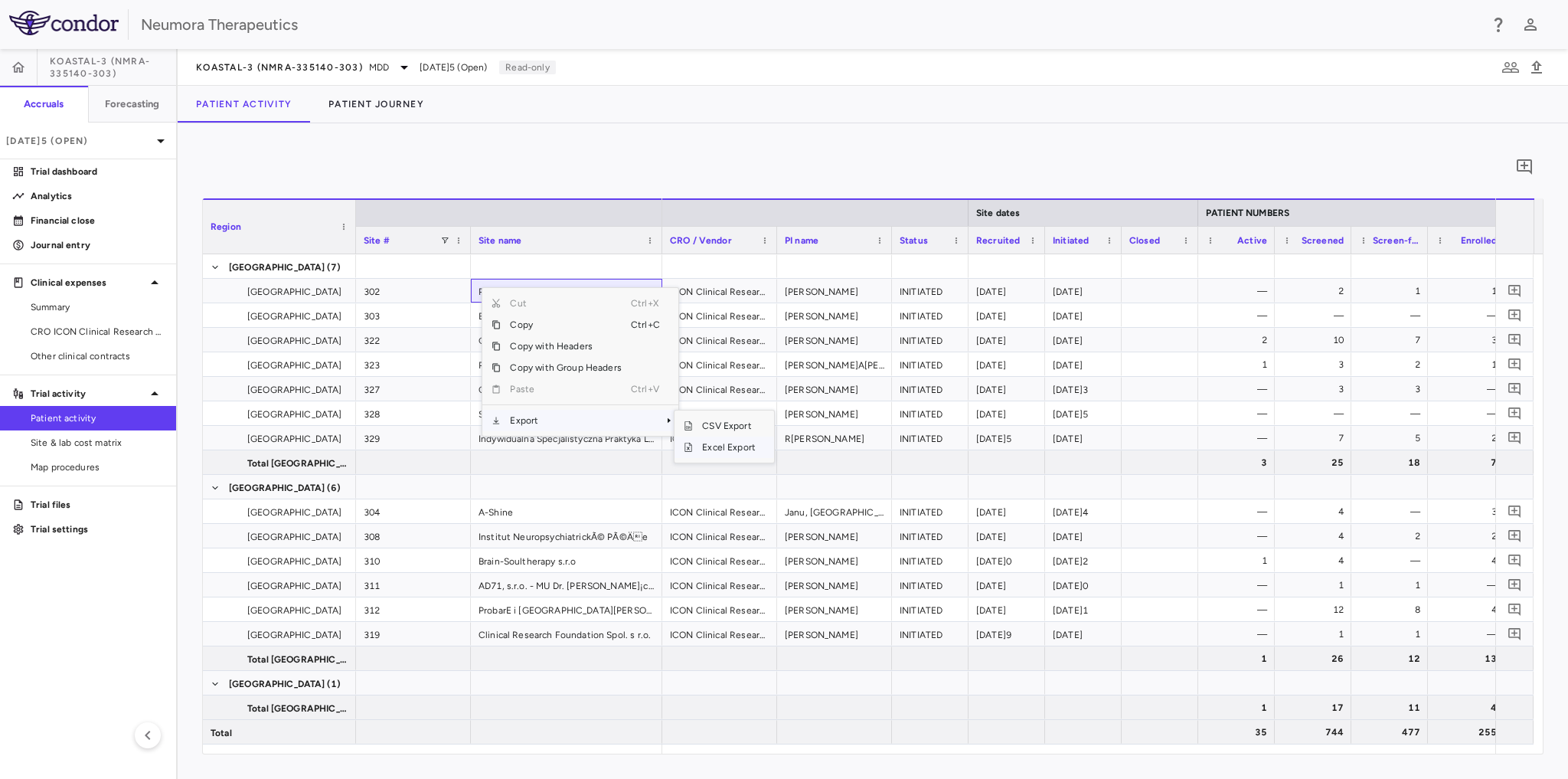
click at [732, 447] on span "Excel Export" at bounding box center [729, 447] width 72 height 21
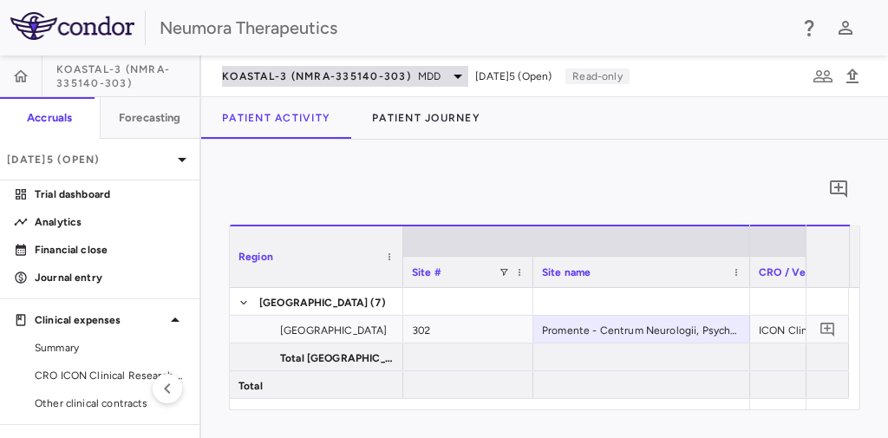
click at [453, 76] on icon at bounding box center [457, 76] width 21 height 21
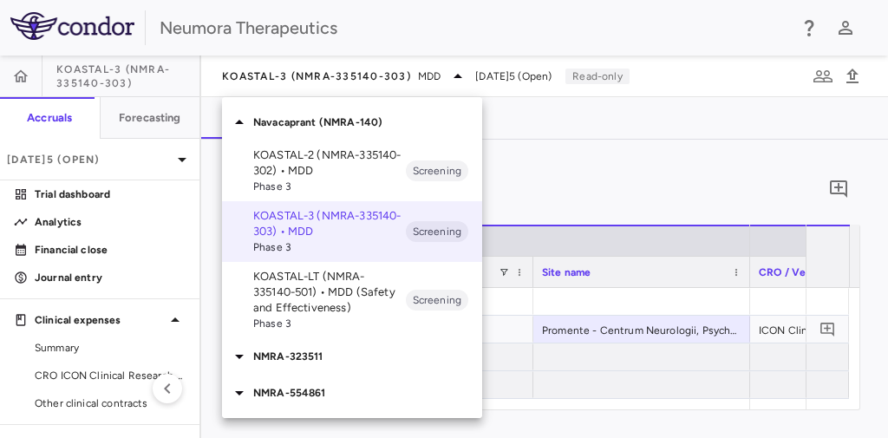
click at [302, 297] on p "KOASTAL-LT (NMRA-335140-501) • MDD (Safety and Effectiveness)" at bounding box center [329, 292] width 153 height 47
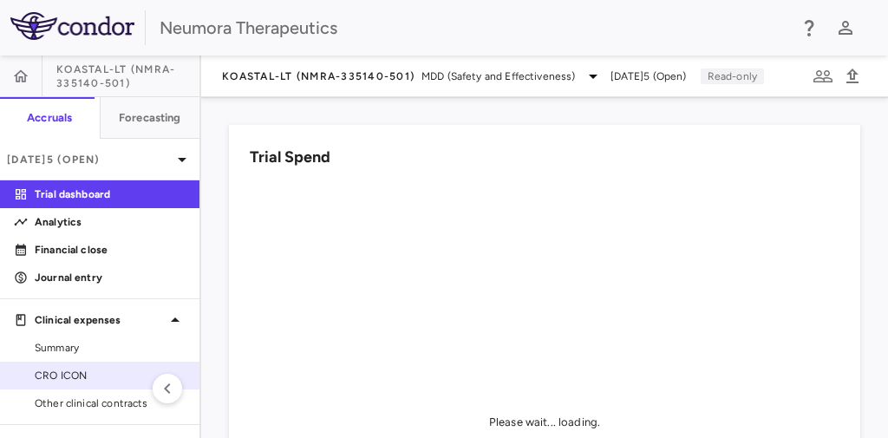
click at [74, 381] on span "CRO ICON" at bounding box center [110, 376] width 151 height 16
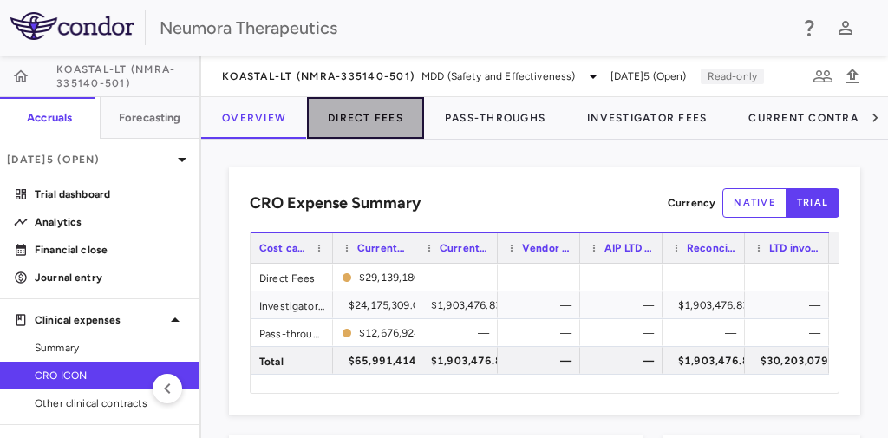
click at [380, 110] on button "Direct Fees" at bounding box center [365, 118] width 117 height 42
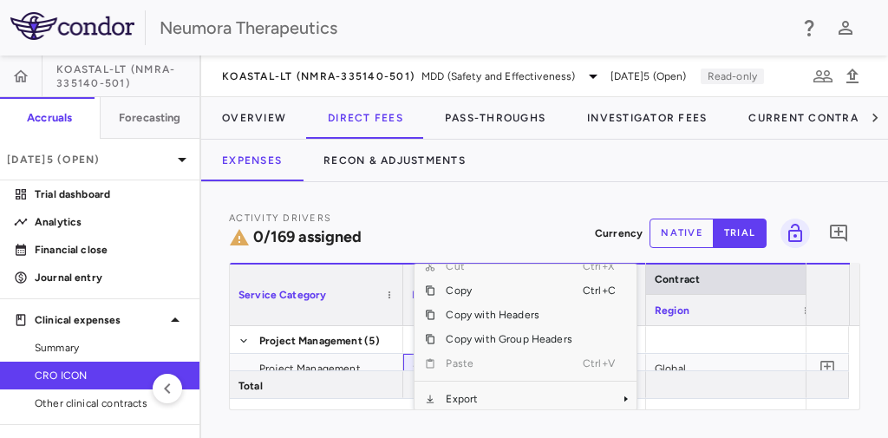
scroll to position [20, 0]
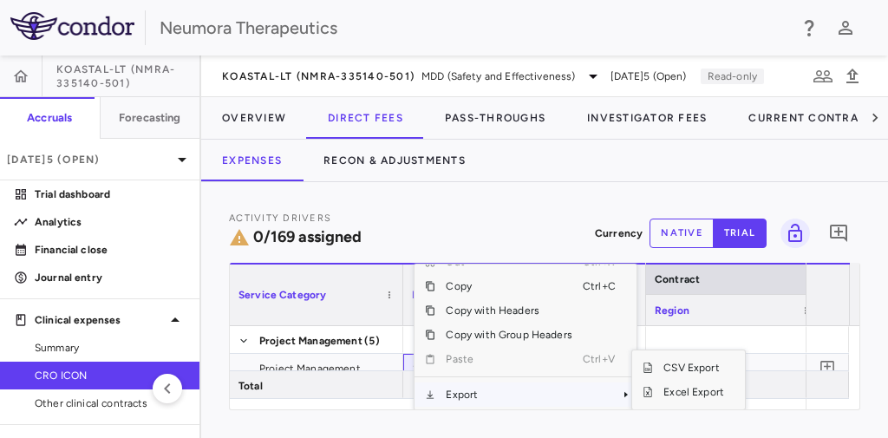
click at [526, 390] on span "Export" at bounding box center [508, 394] width 147 height 24
click at [704, 395] on span "Excel Export" at bounding box center [694, 392] width 82 height 24
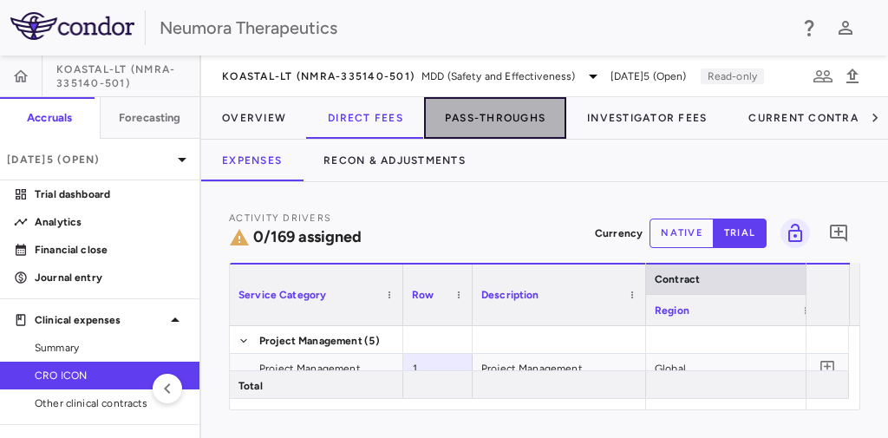
click at [493, 122] on button "Pass-Throughs" at bounding box center [495, 118] width 142 height 42
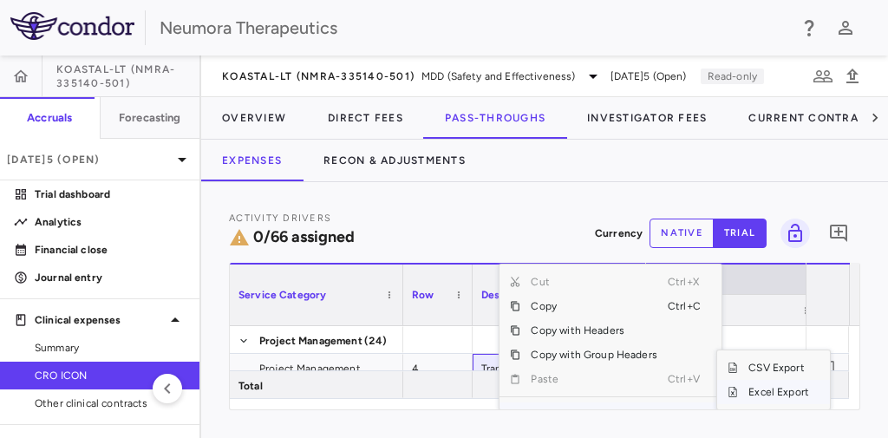
click at [776, 386] on span "Excel Export" at bounding box center [779, 392] width 82 height 24
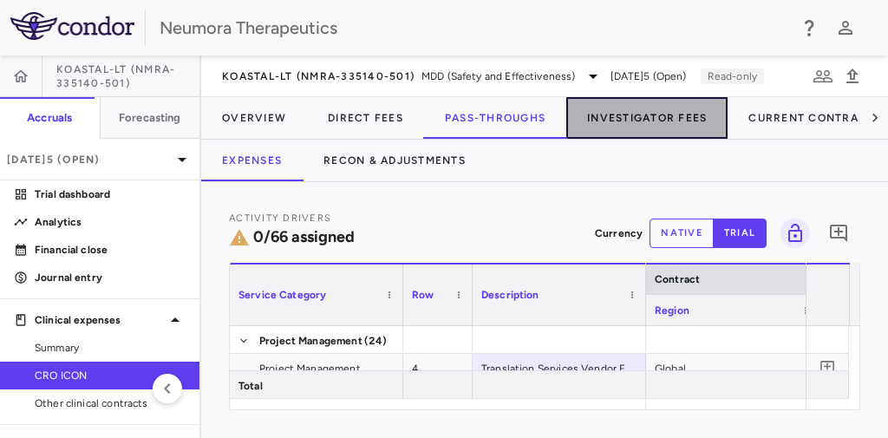
click at [666, 111] on button "Investigator Fees" at bounding box center [646, 118] width 161 height 42
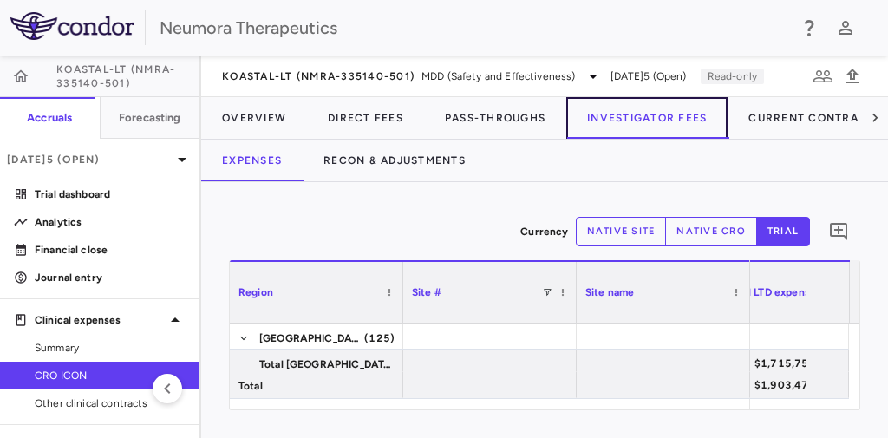
scroll to position [0, 99]
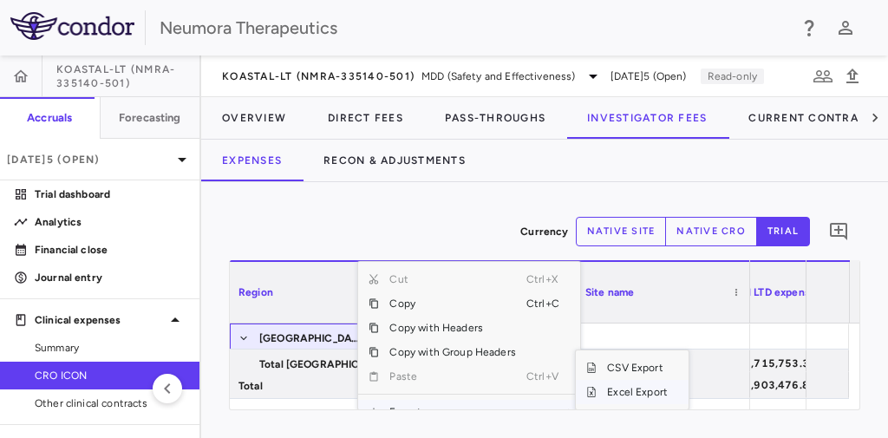
click at [641, 388] on span "Excel Export" at bounding box center [638, 392] width 82 height 24
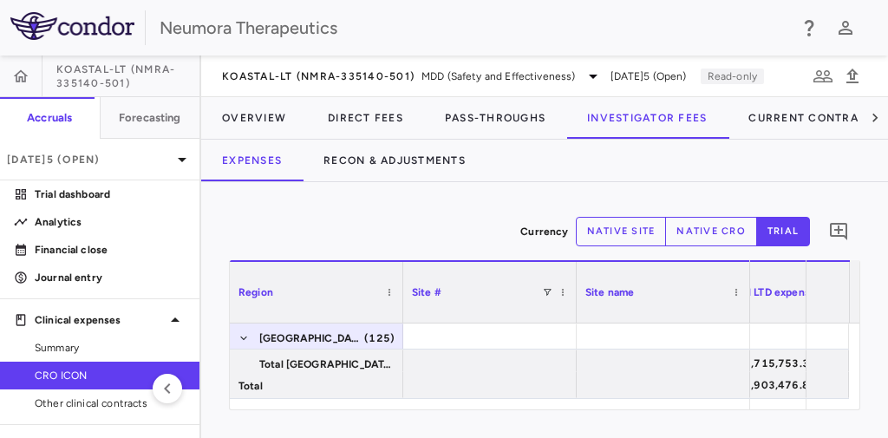
scroll to position [187, 0]
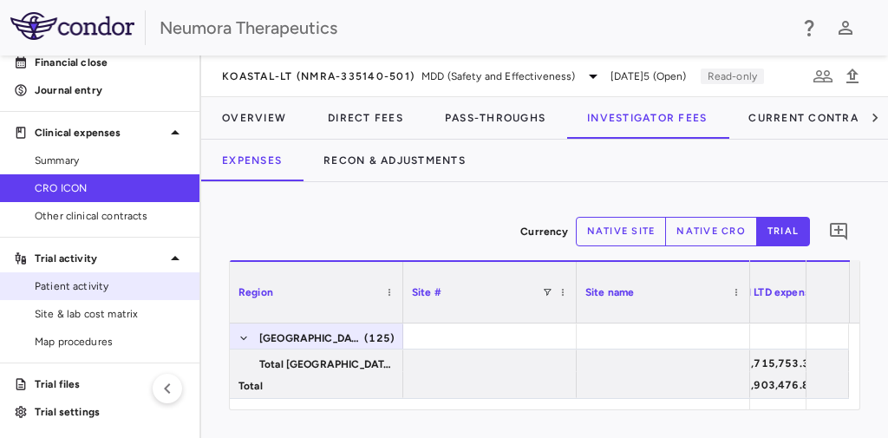
click at [79, 279] on span "Patient activity" at bounding box center [110, 286] width 151 height 16
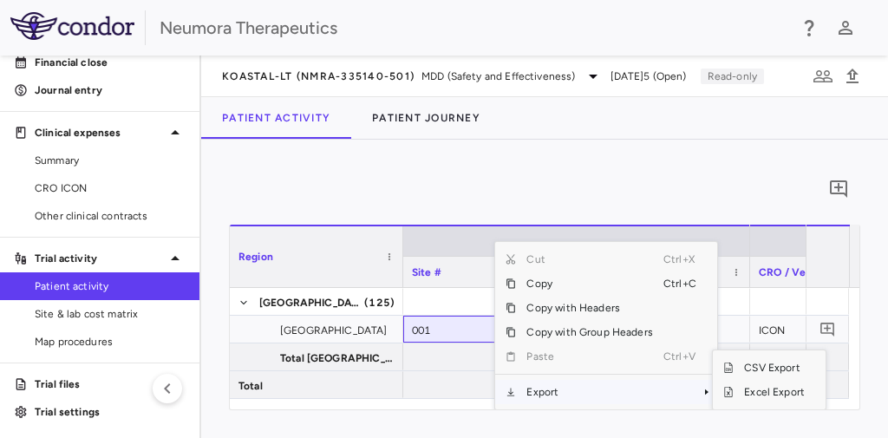
click at [530, 388] on span "Export" at bounding box center [589, 392] width 147 height 24
click at [757, 395] on span "Excel Export" at bounding box center [775, 392] width 82 height 24
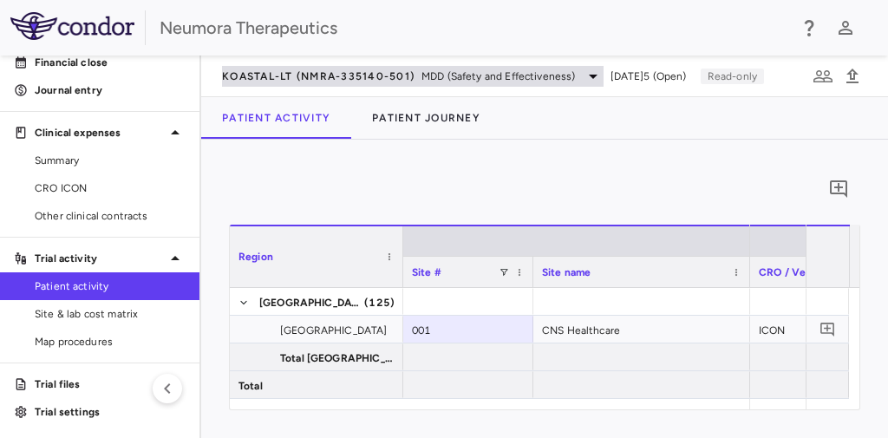
click at [595, 71] on icon at bounding box center [593, 76] width 21 height 21
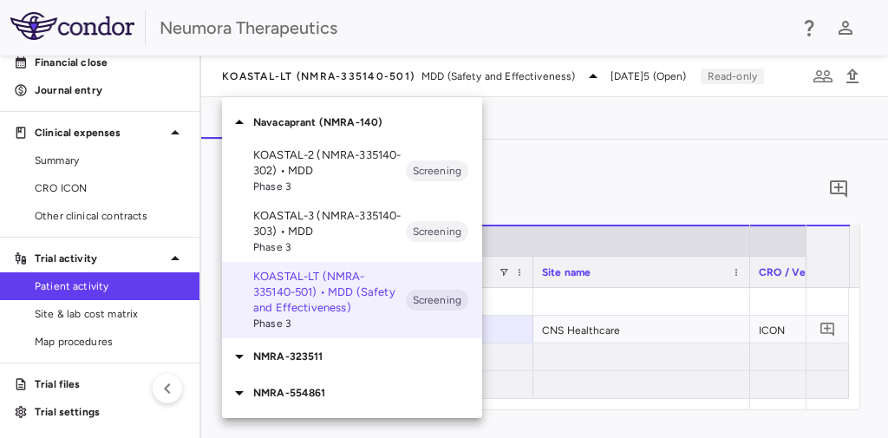
click at [317, 395] on p "NMRA-554861" at bounding box center [367, 393] width 229 height 16
click at [307, 424] on p "NMRA‐554861‐101 • [MEDICAL_DATA]" at bounding box center [329, 433] width 153 height 31
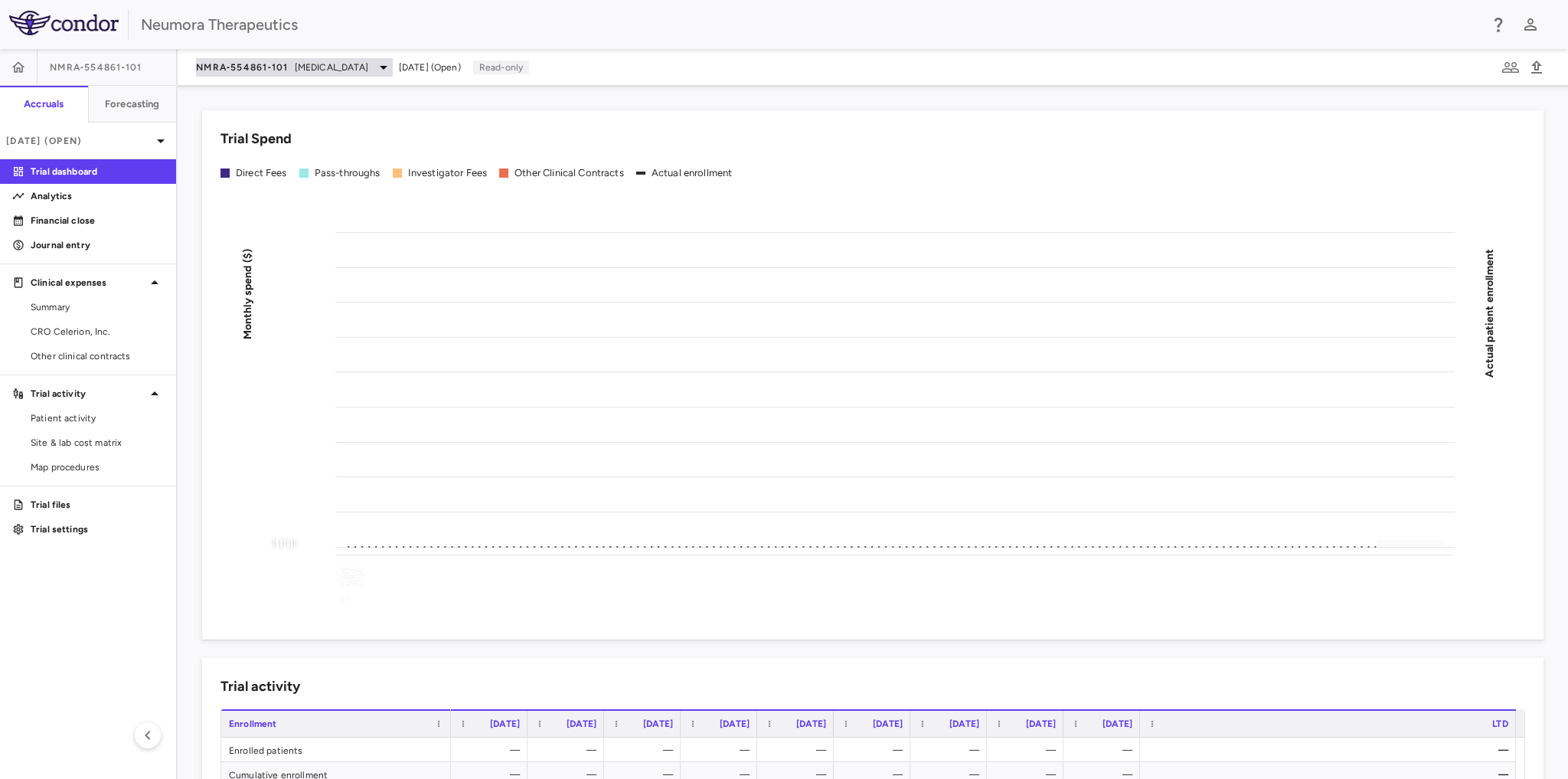
click at [347, 73] on span "[MEDICAL_DATA]" at bounding box center [331, 67] width 73 height 14
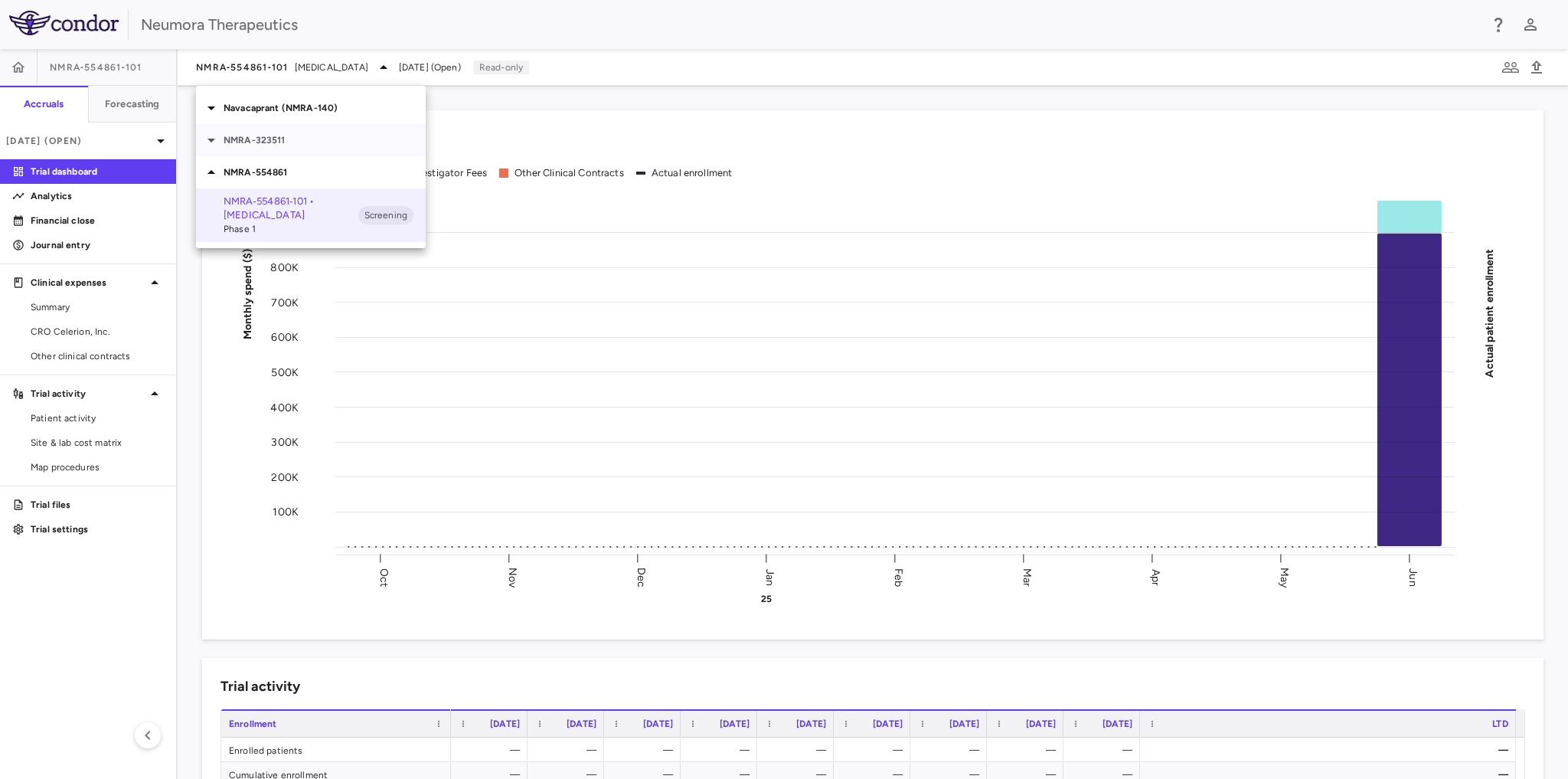
click at [286, 147] on p "NMRA-323511" at bounding box center [324, 140] width 202 height 14
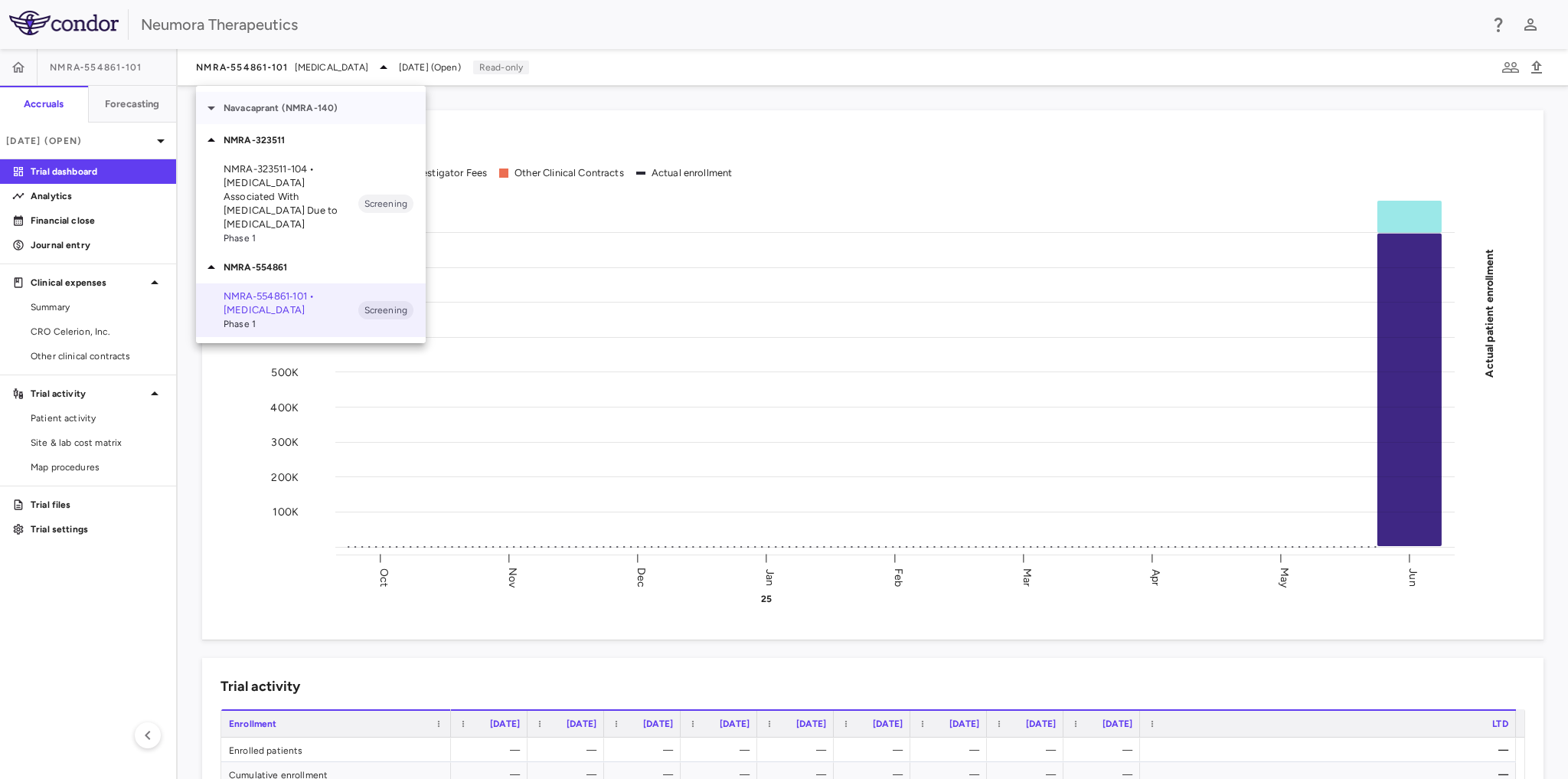
click at [298, 111] on p "Navacaprant (NMRA-140)" at bounding box center [324, 108] width 202 height 14
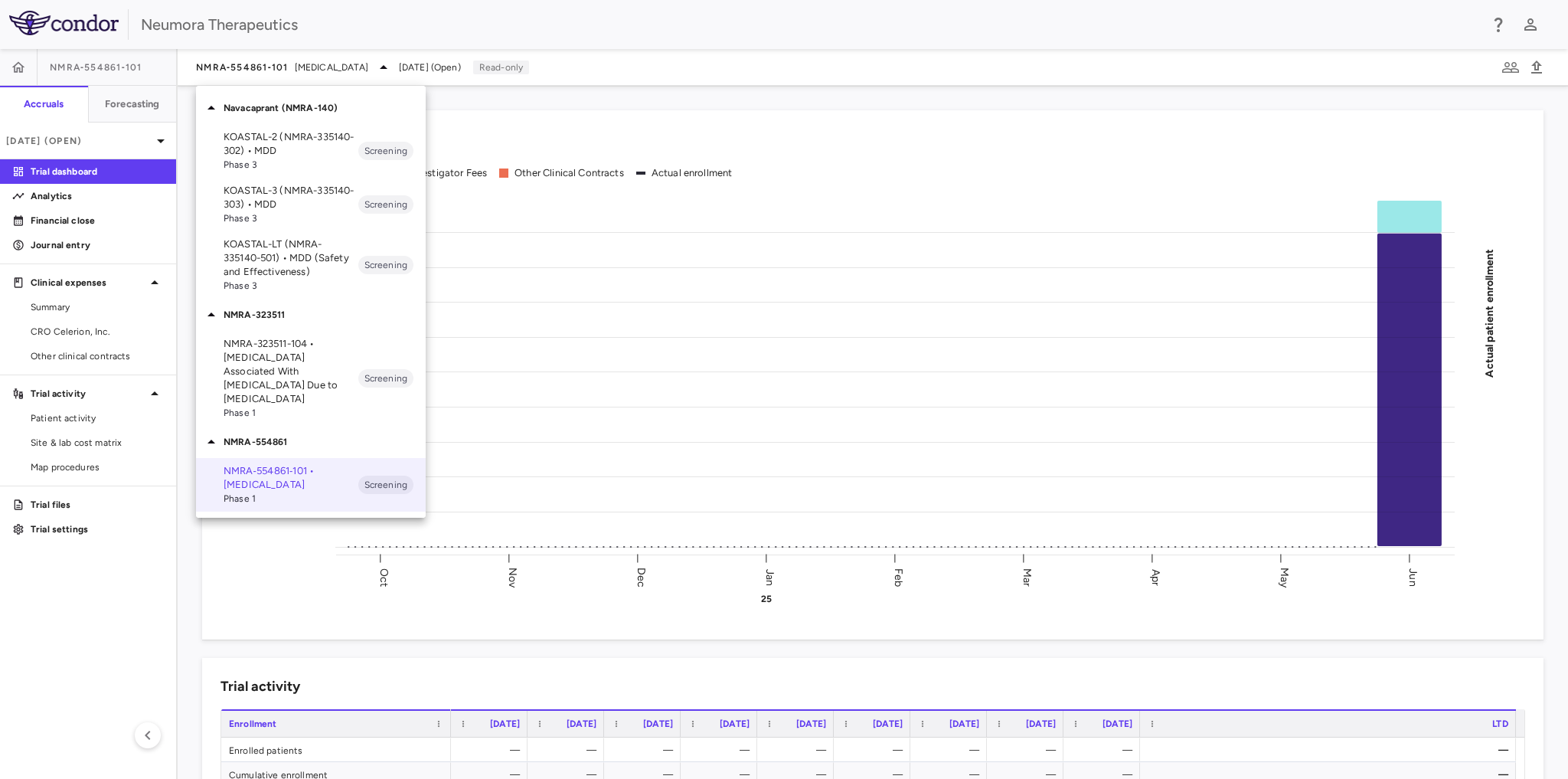
click at [279, 262] on p "KOASTAL-LT (NMRA-335140-501) • MDD (Safety and Effectiveness)" at bounding box center [290, 258] width 135 height 42
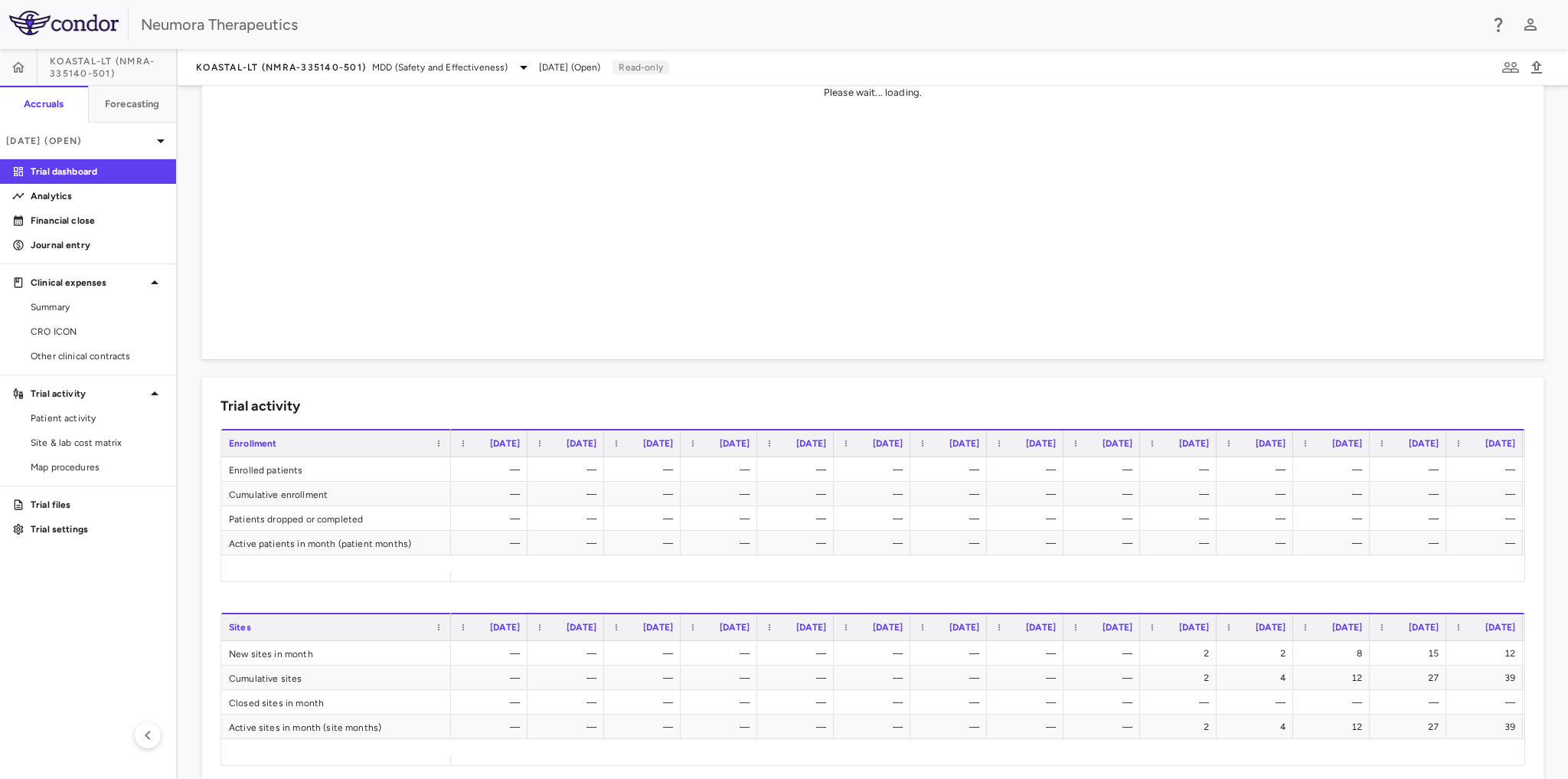
scroll to position [306, 0]
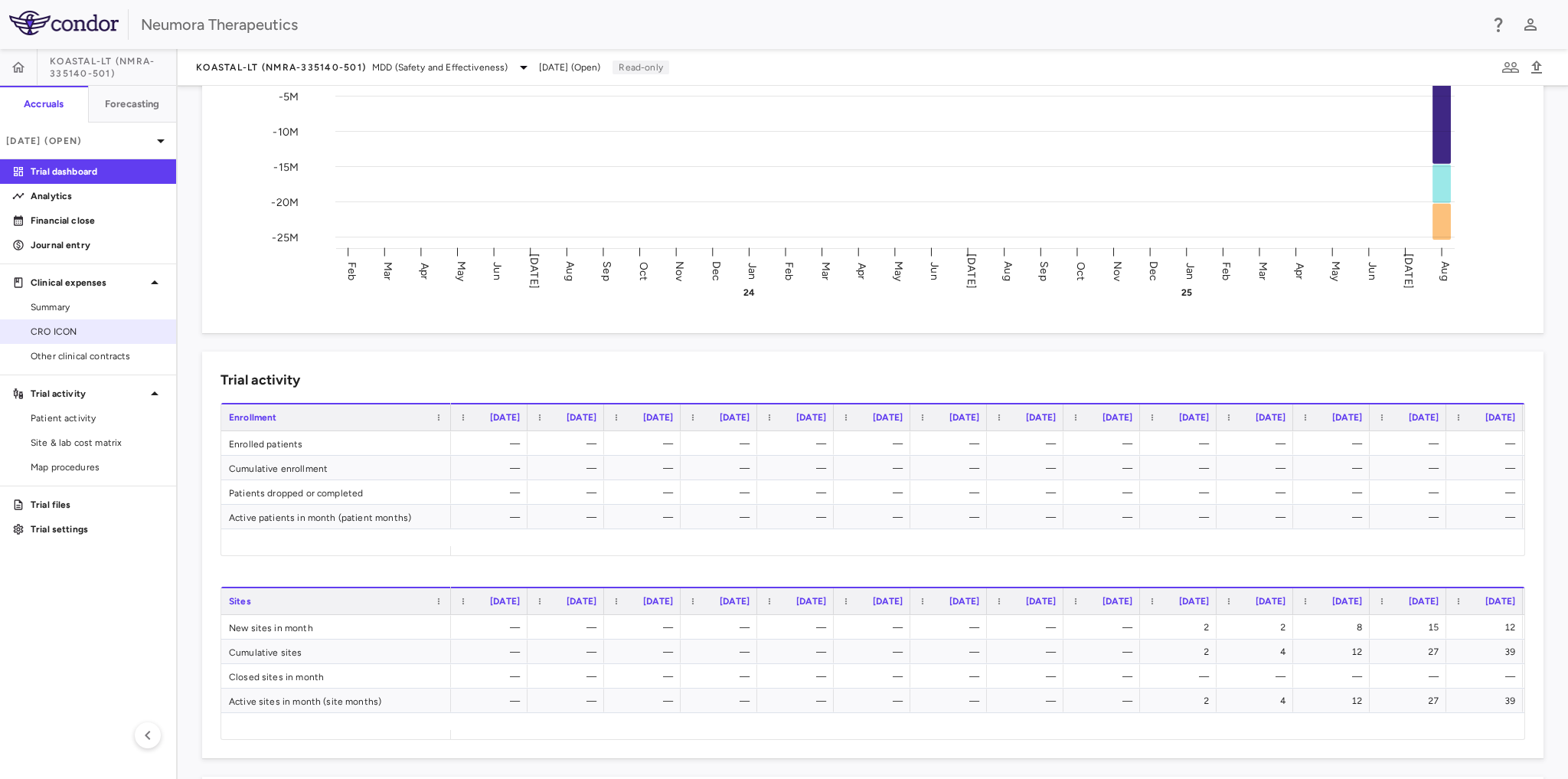
click at [66, 326] on span "CRO ICON" at bounding box center [97, 332] width 133 height 14
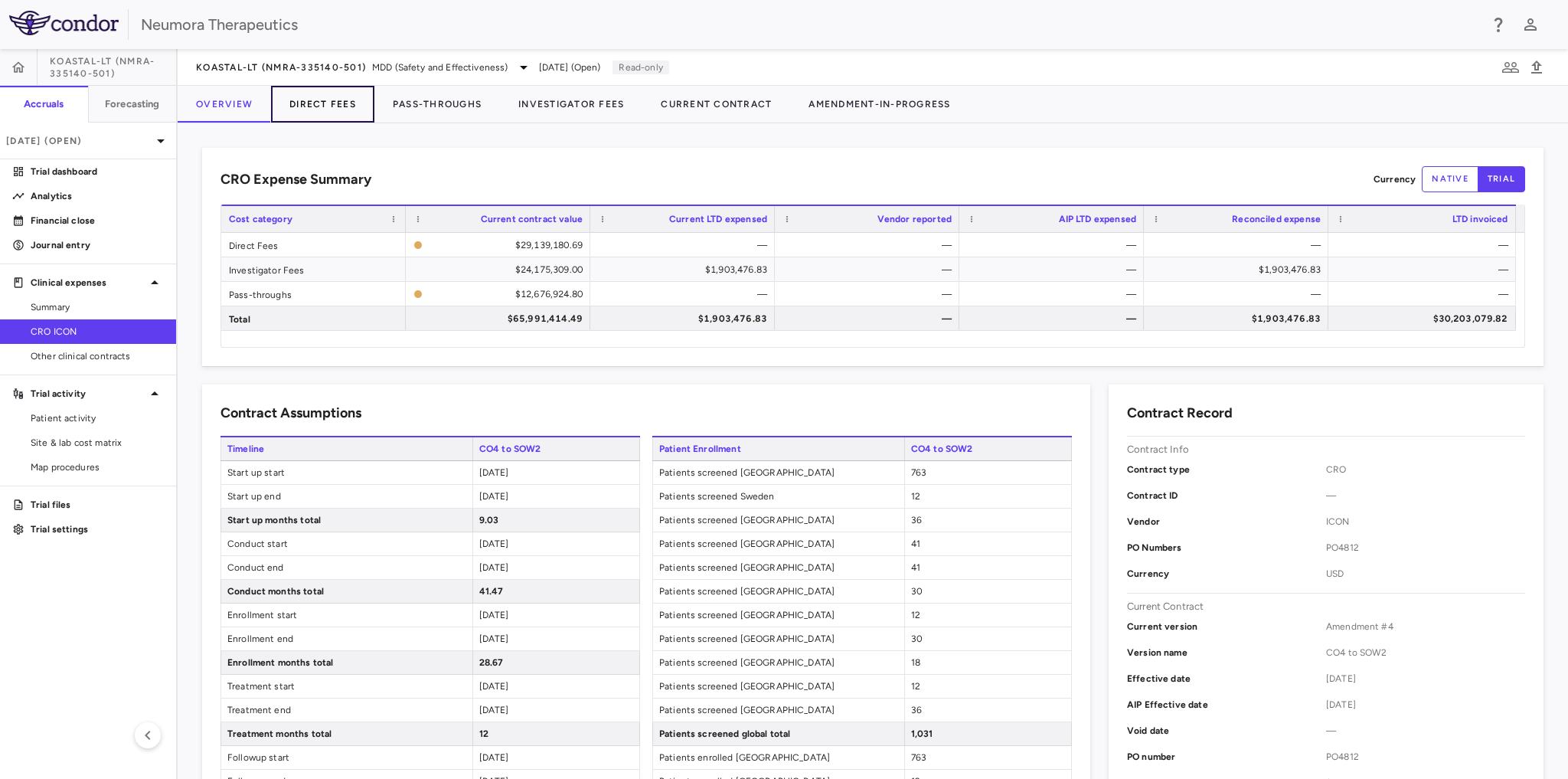
click at [331, 99] on button "Direct Fees" at bounding box center [322, 104] width 103 height 37
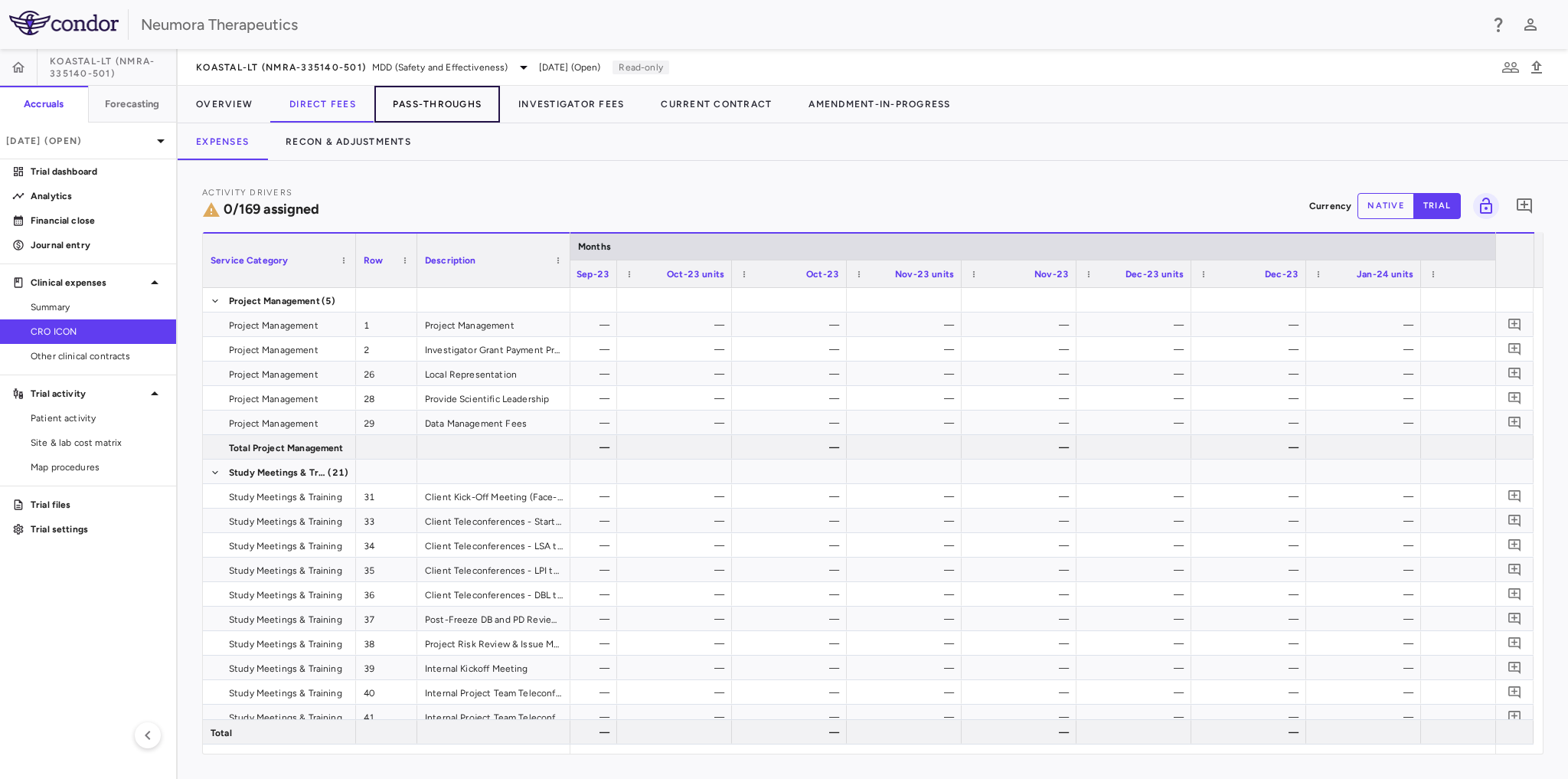
click at [454, 97] on button "Pass-Throughs" at bounding box center [437, 104] width 125 height 37
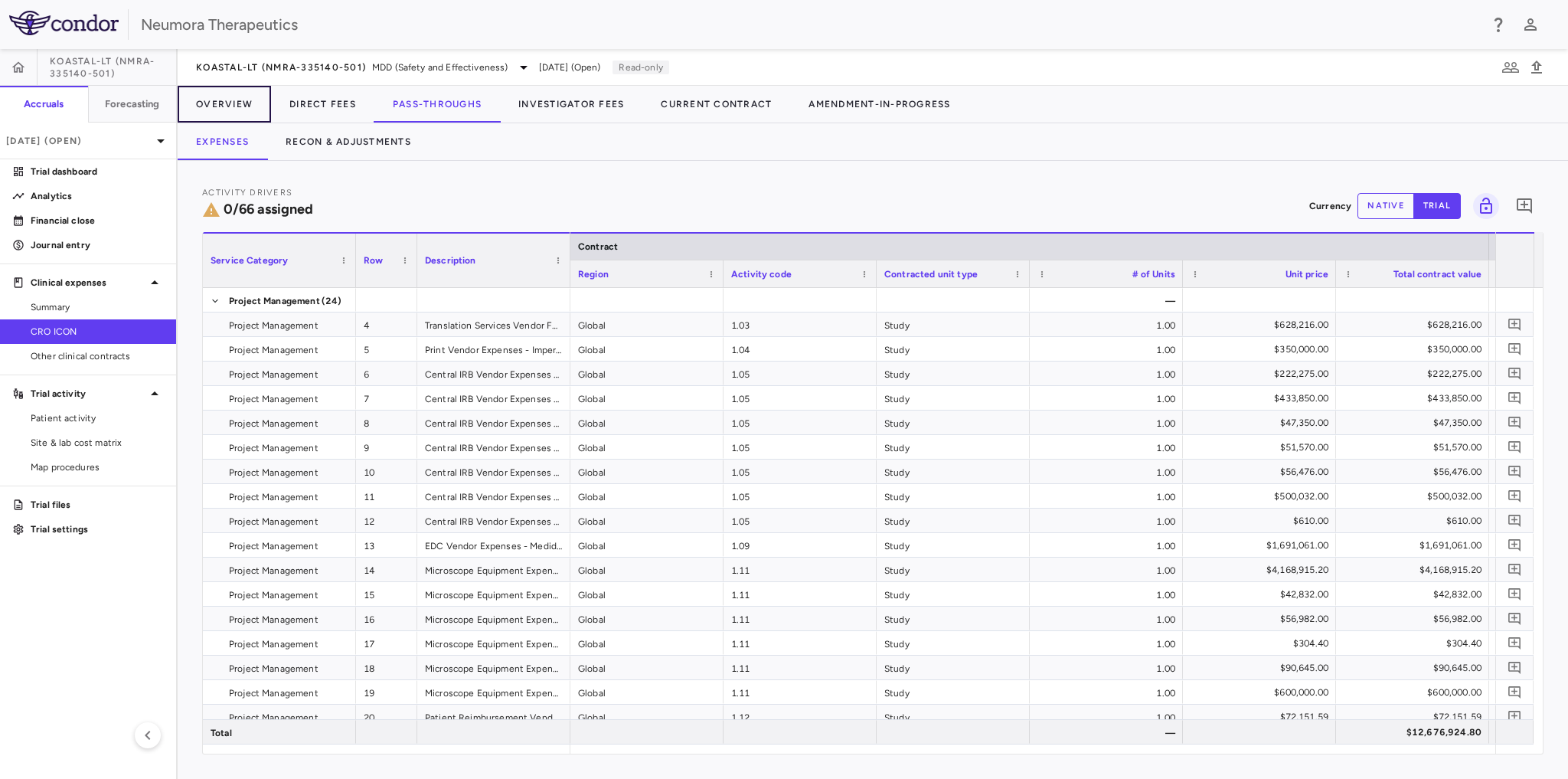
click at [233, 107] on button "Overview" at bounding box center [224, 104] width 94 height 37
